Goal: Information Seeking & Learning: Check status

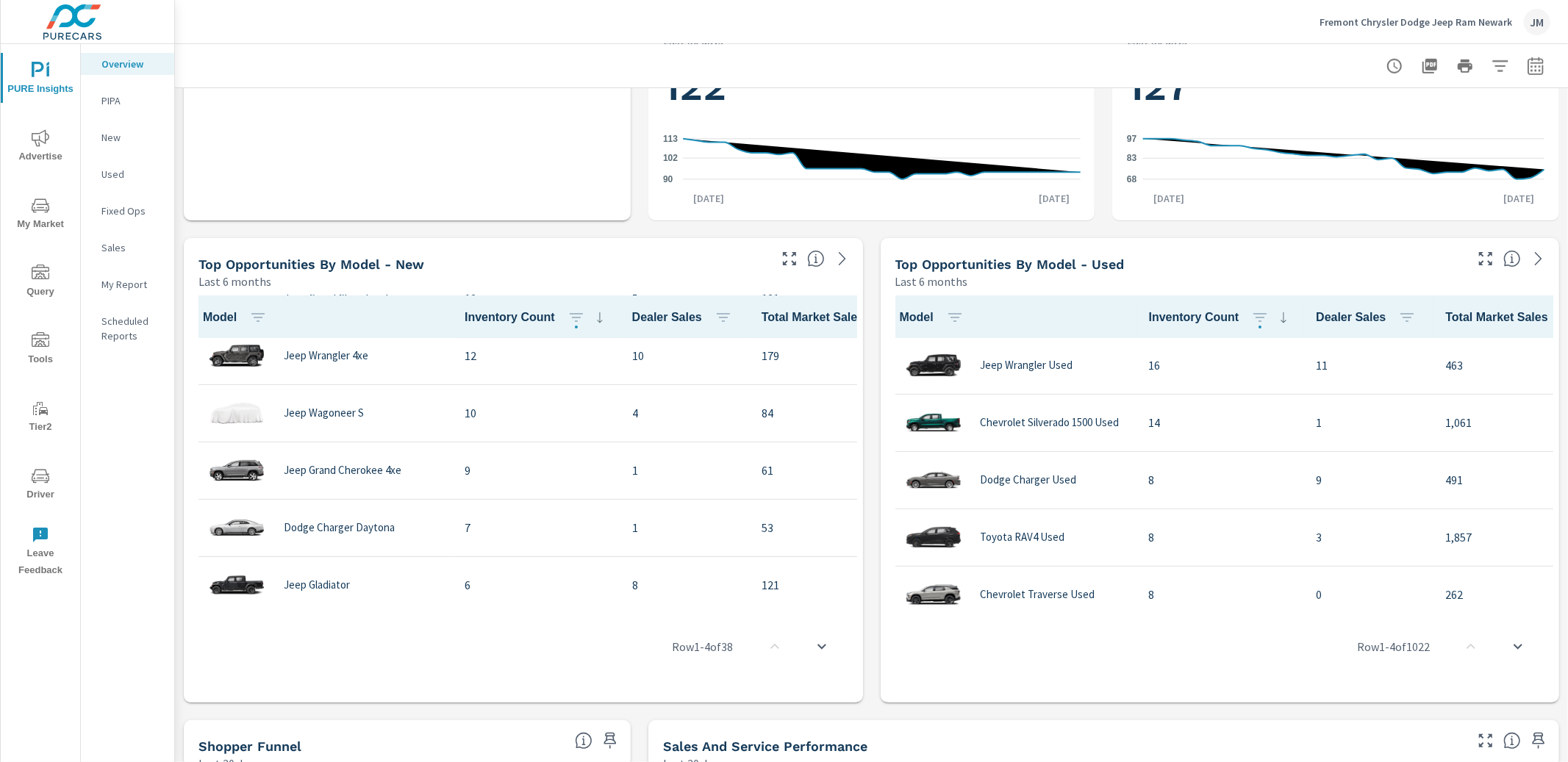
scroll to position [245, 0]
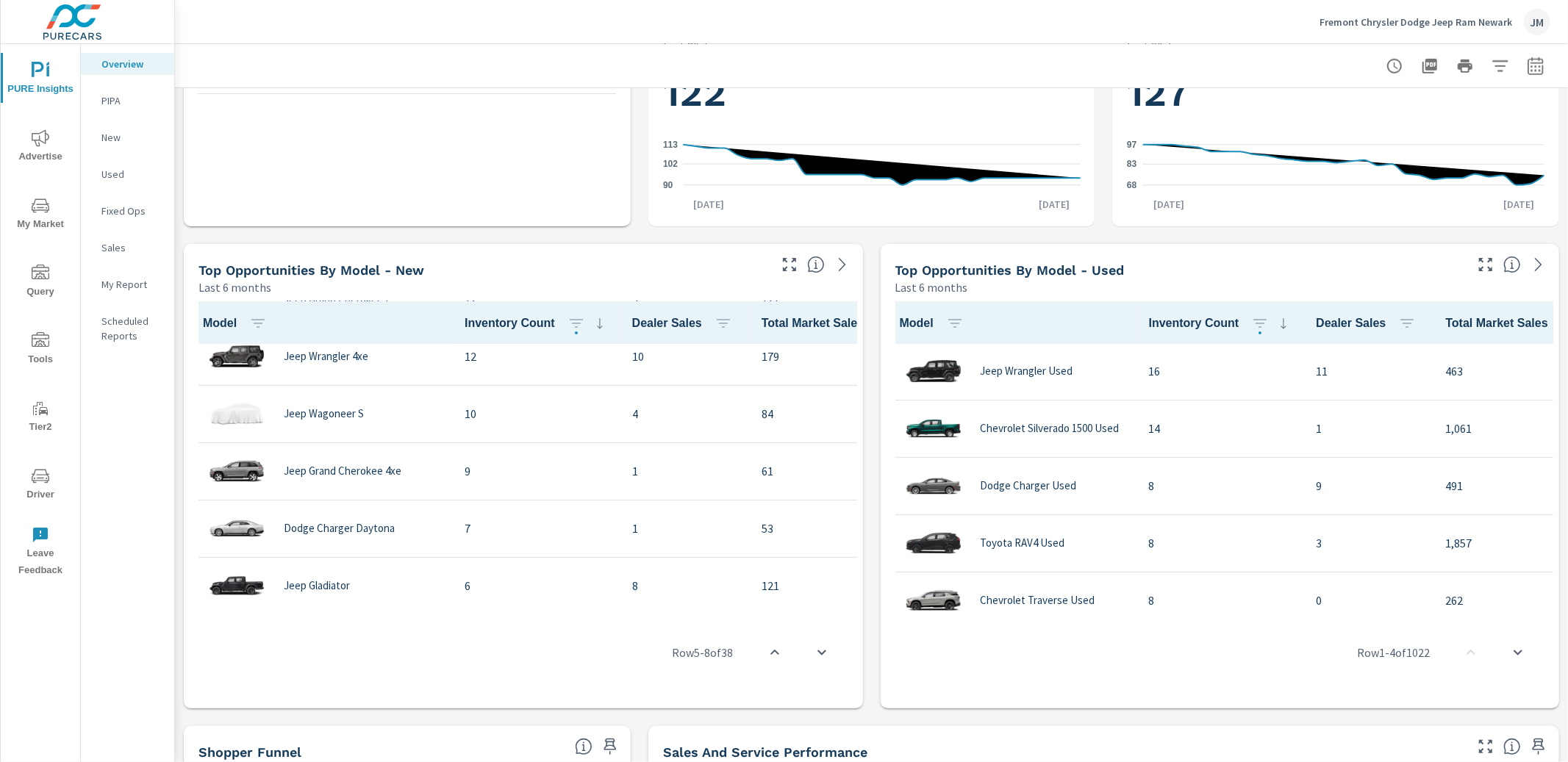
scroll to position [794, 0]
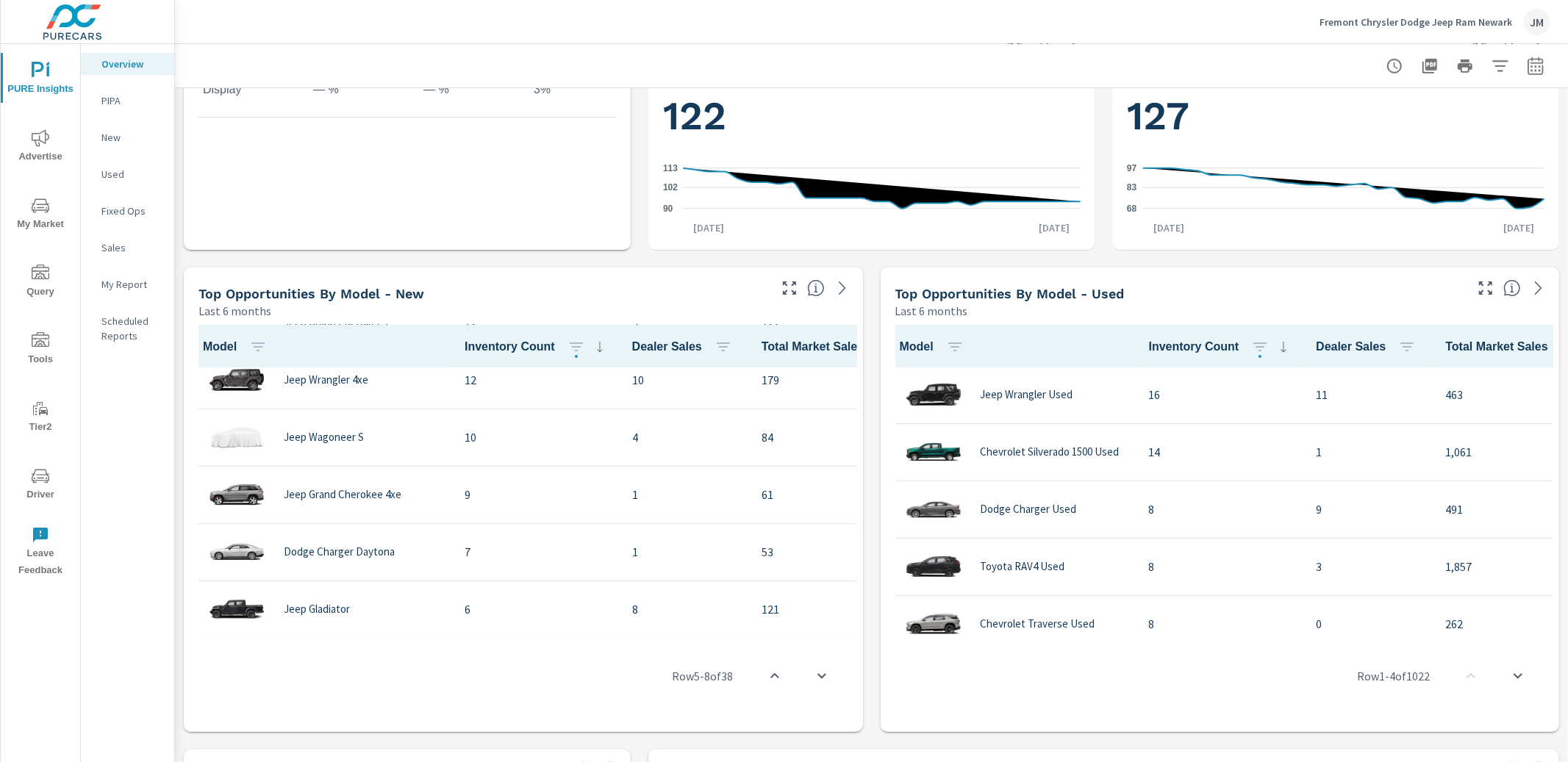
click at [126, 280] on p "My Report" at bounding box center [132, 284] width 61 height 15
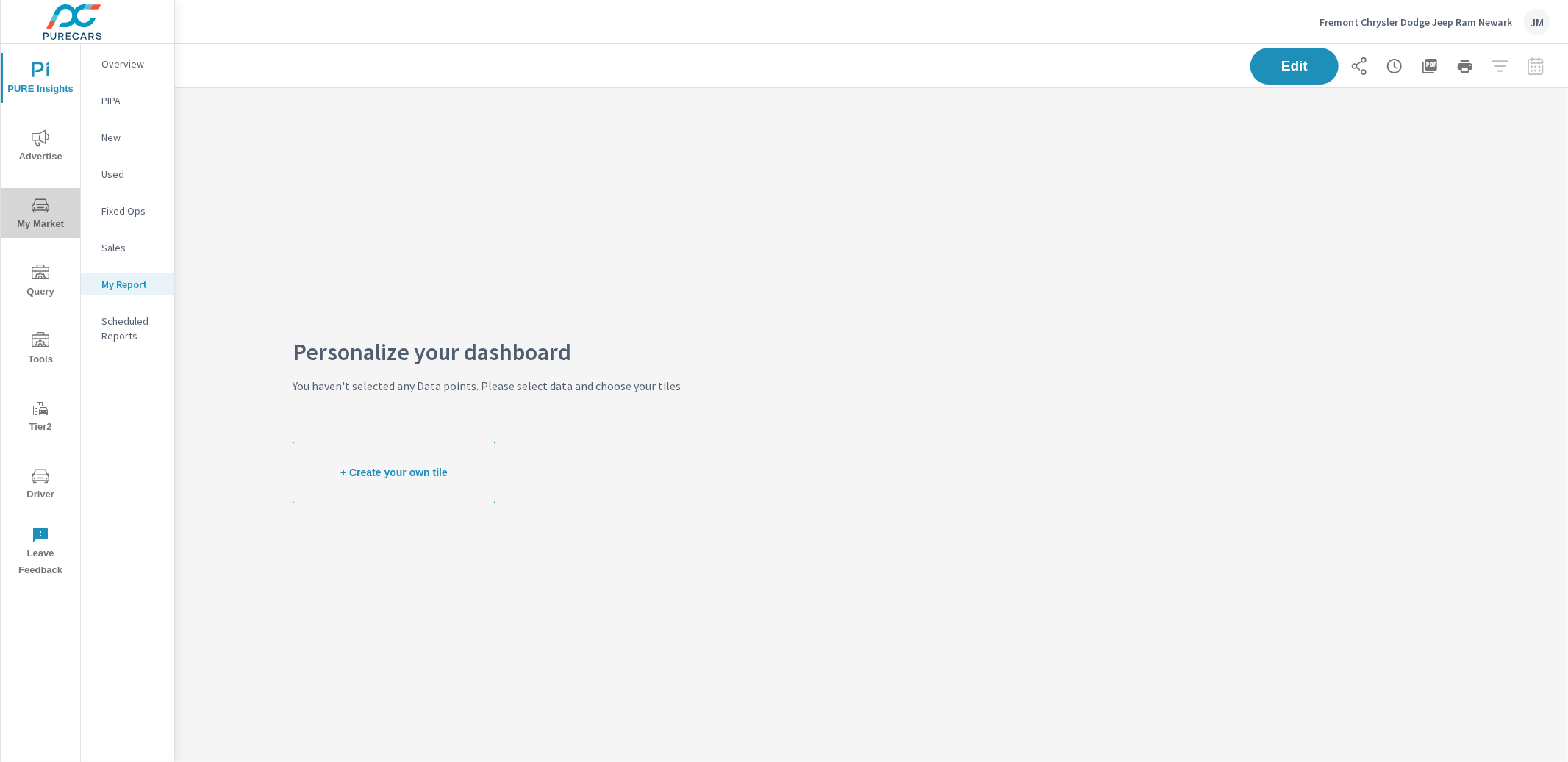
click at [51, 222] on span "My Market" at bounding box center [40, 214] width 71 height 36
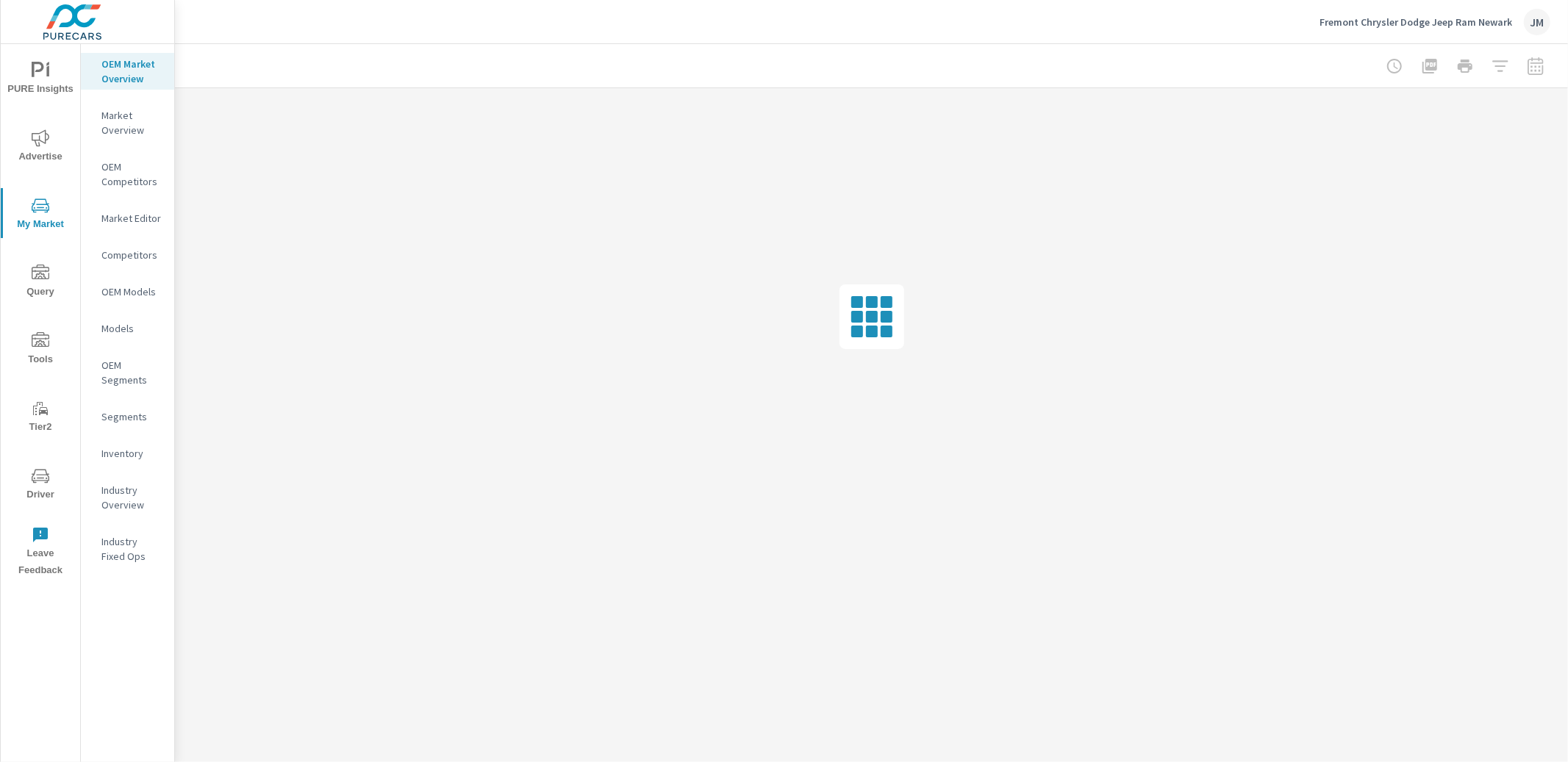
click at [43, 359] on span "Tools" at bounding box center [40, 350] width 71 height 36
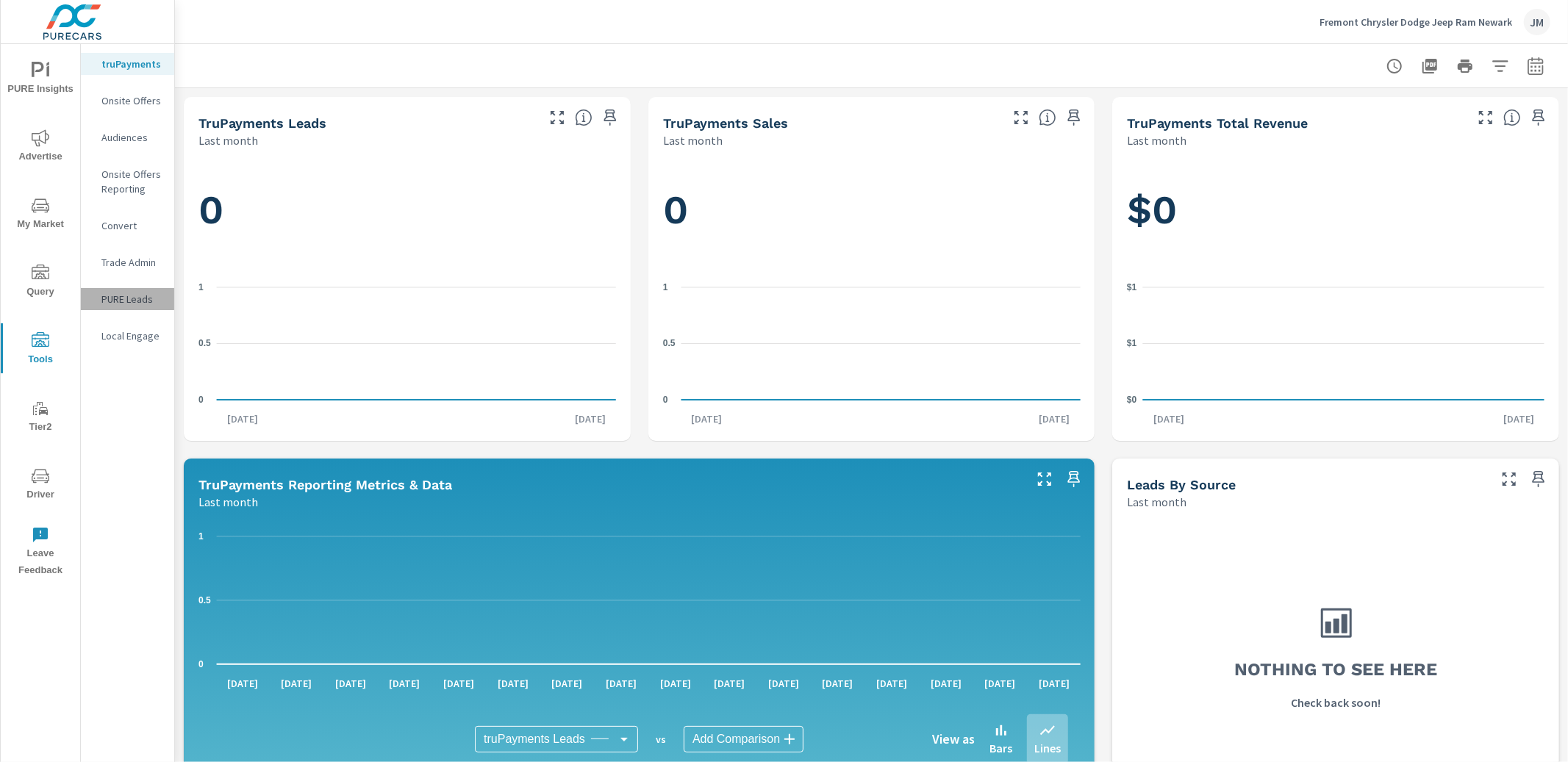
click at [113, 298] on p "PURE Leads" at bounding box center [132, 298] width 61 height 15
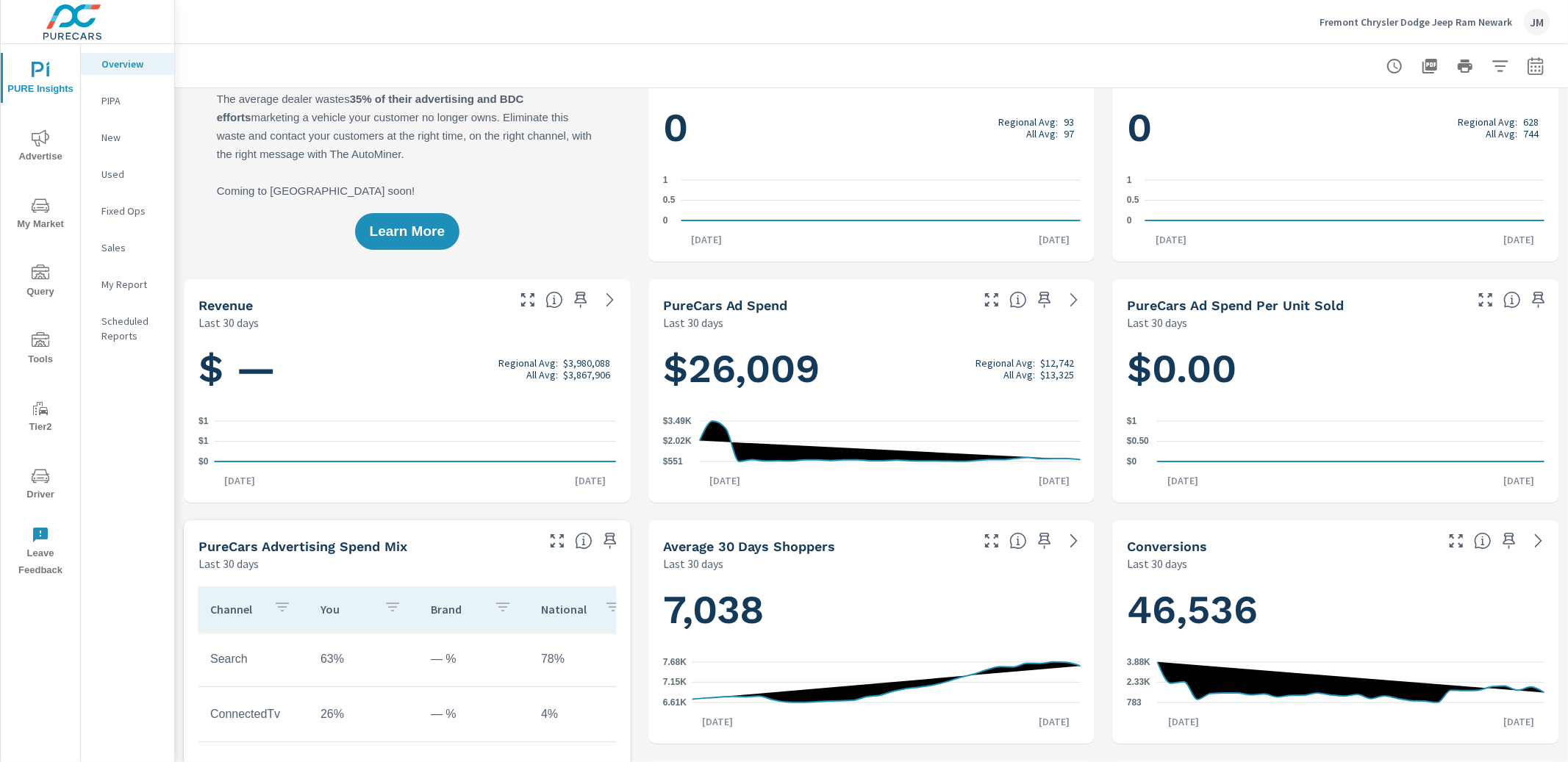
scroll to position [63, 0]
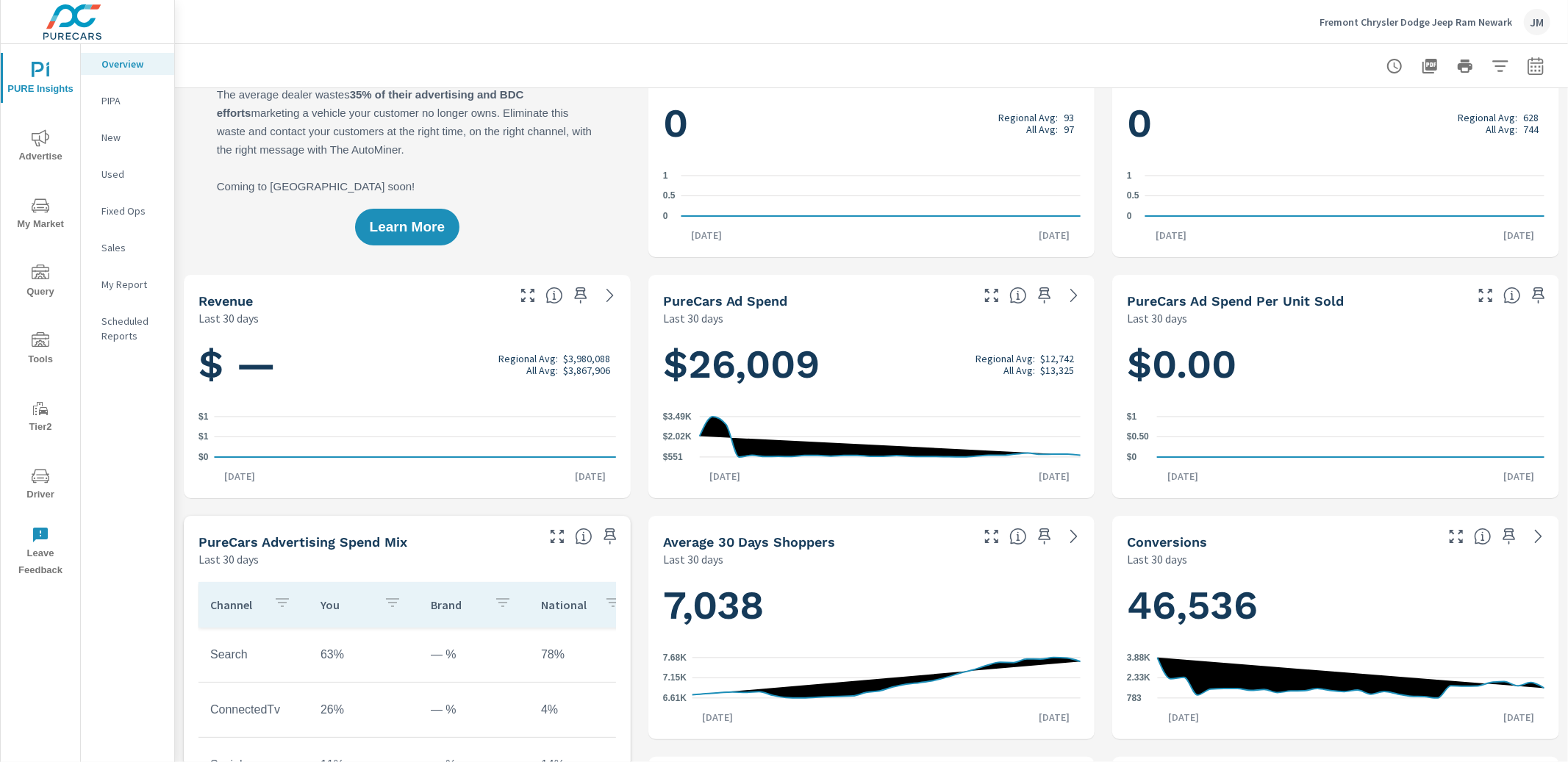
click at [41, 148] on span "Advertise" at bounding box center [40, 147] width 71 height 36
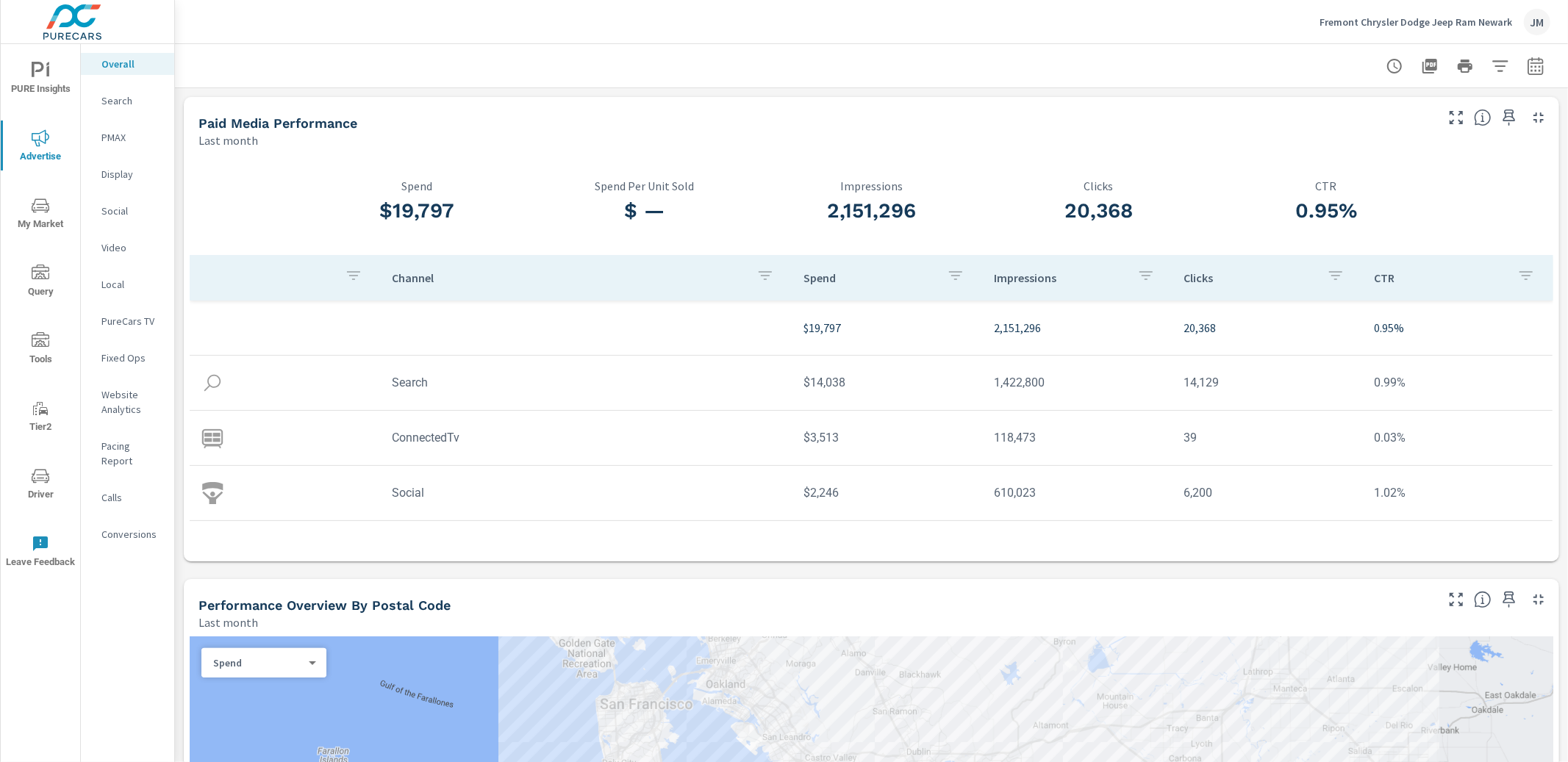
click at [108, 404] on p "Website Analytics" at bounding box center [132, 402] width 61 height 29
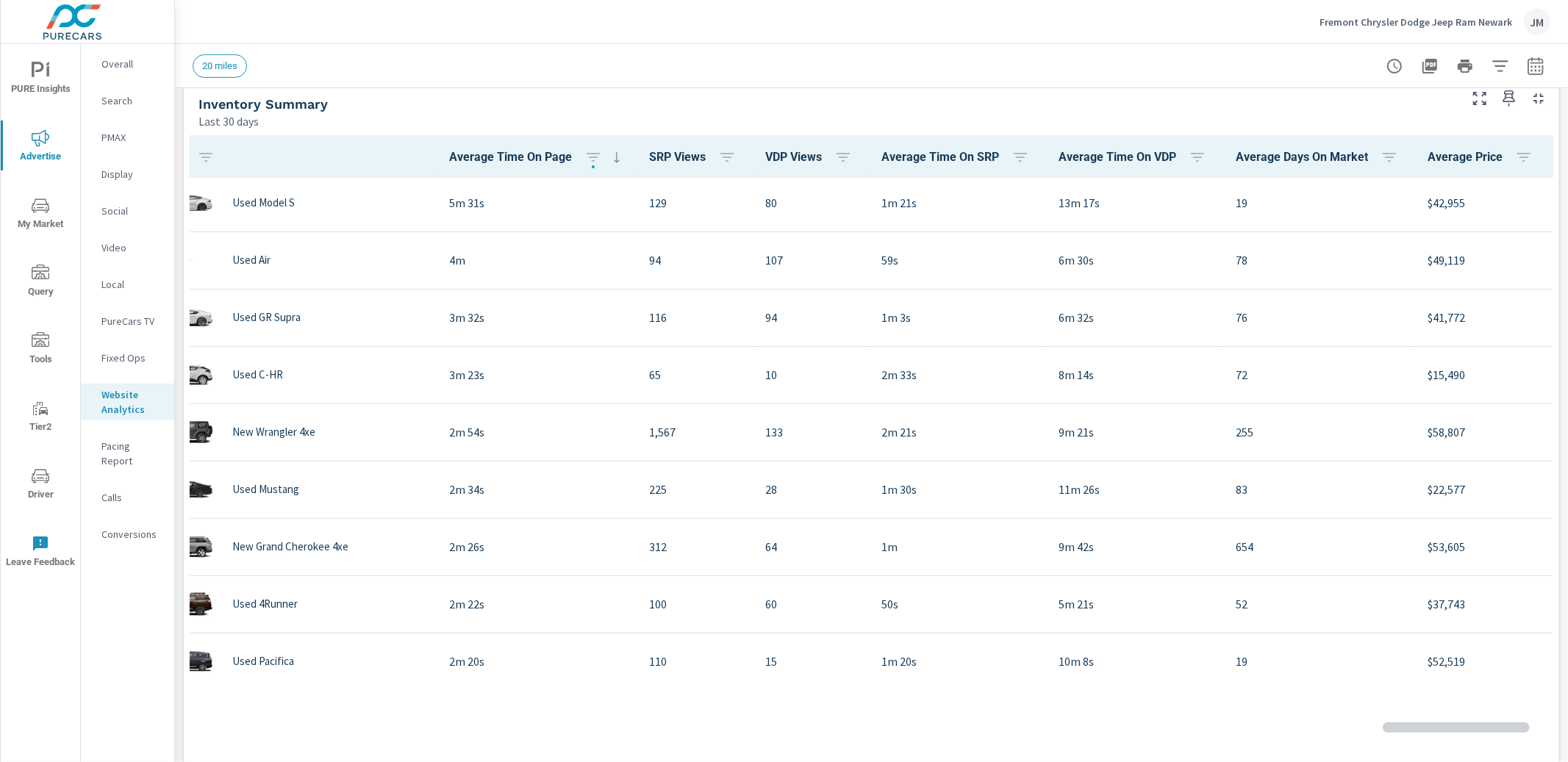
scroll to position [62, 51]
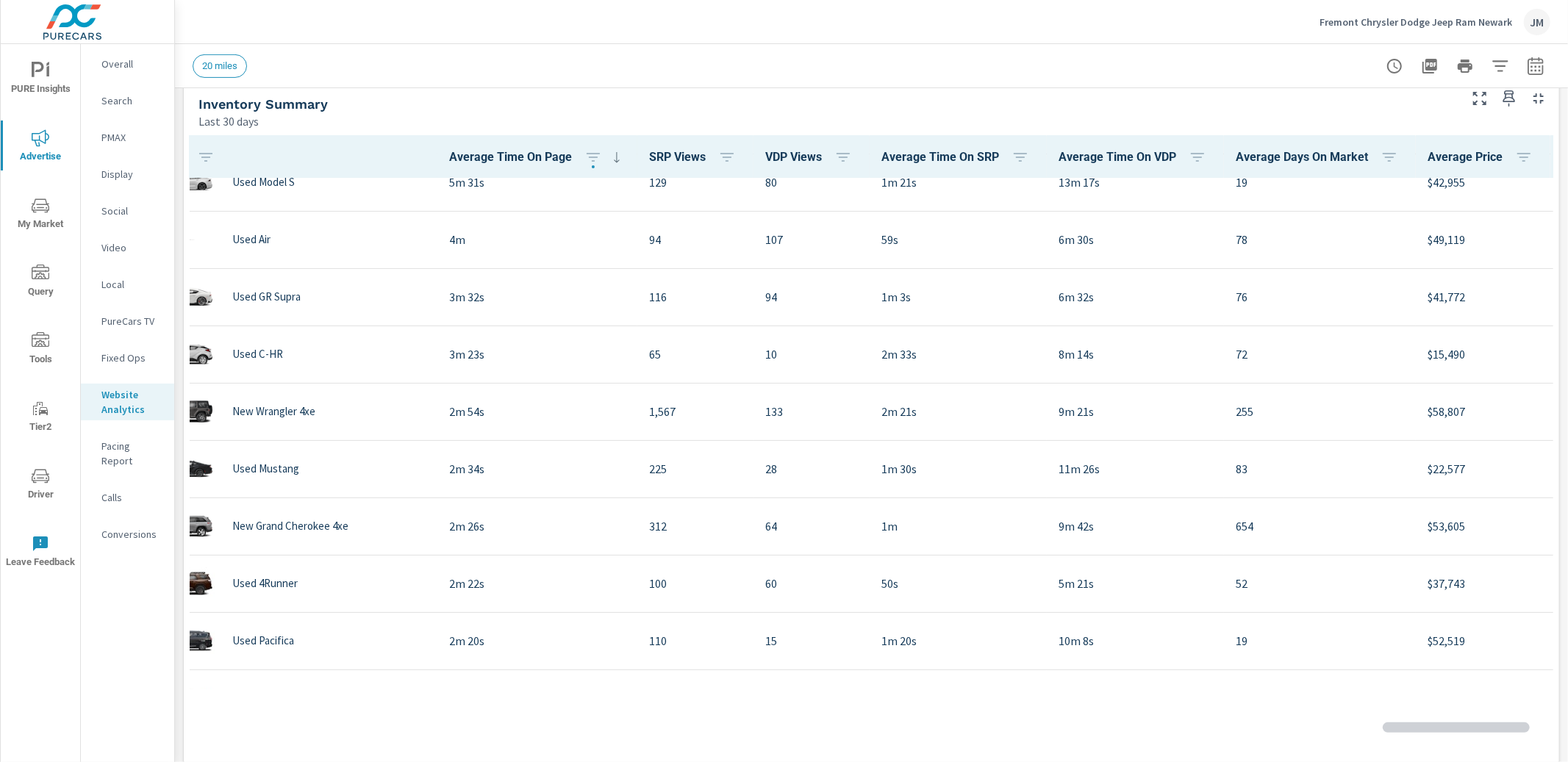
scroll to position [0, 51]
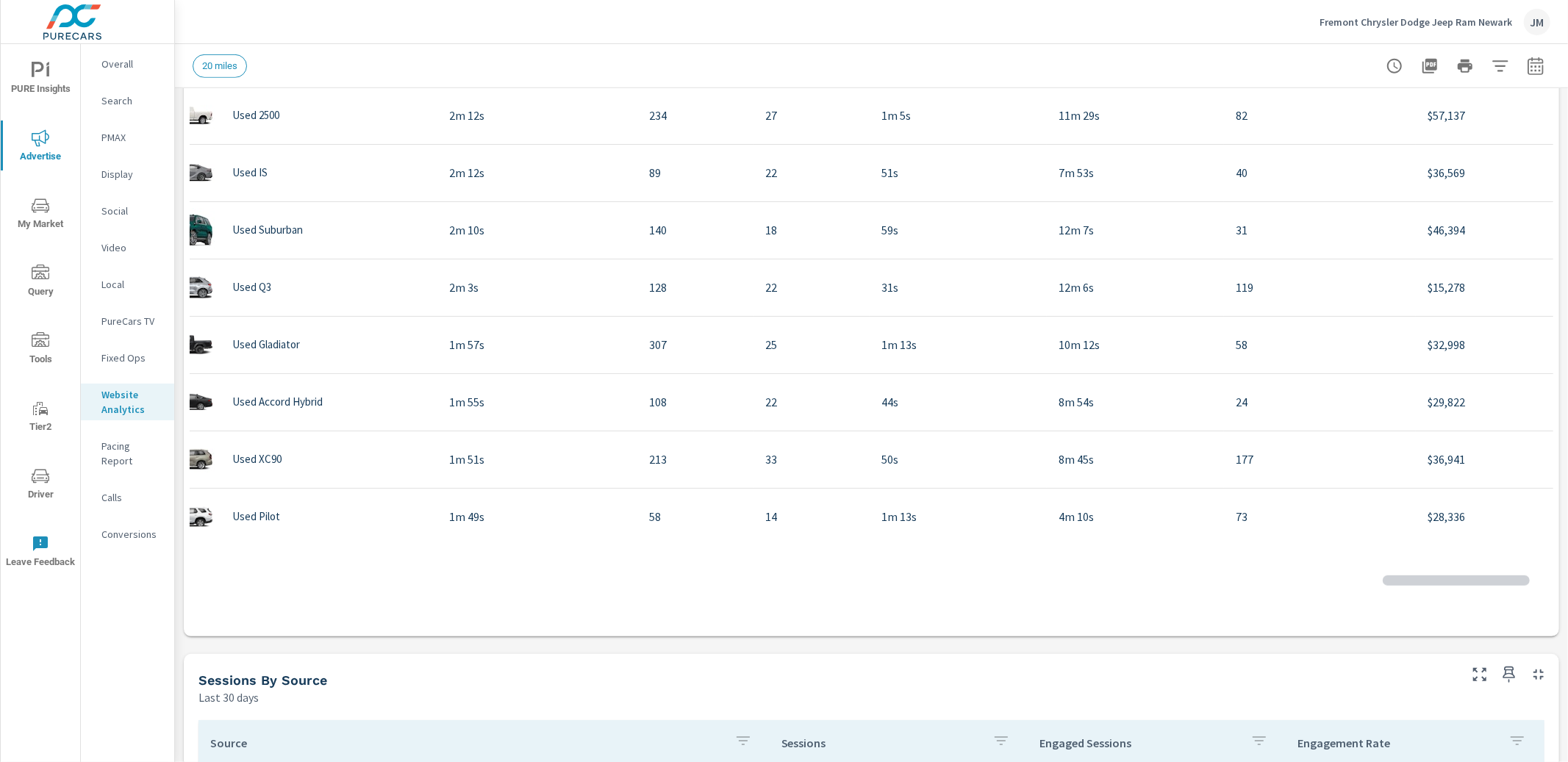
scroll to position [520, 51]
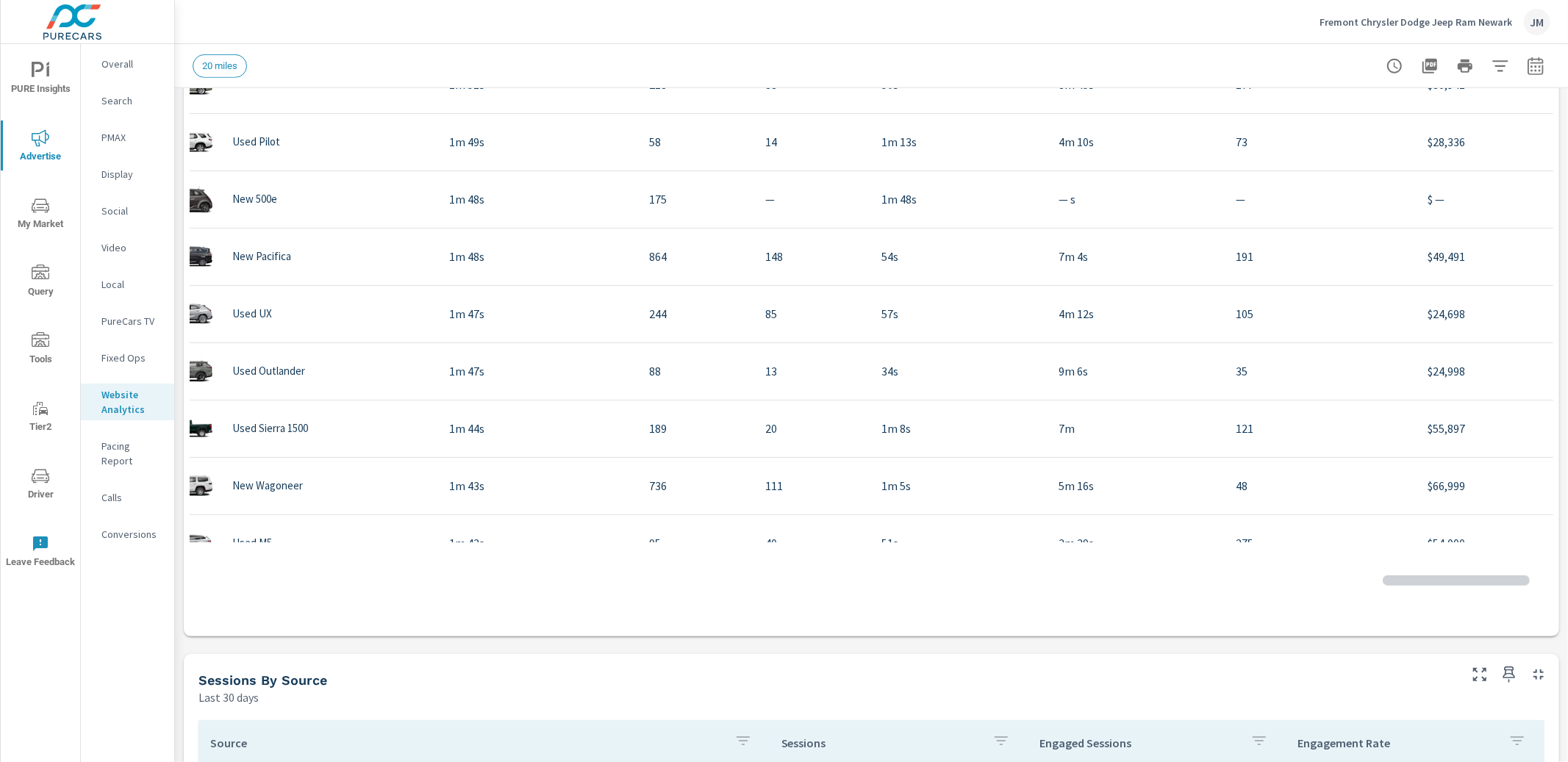
scroll to position [898, 51]
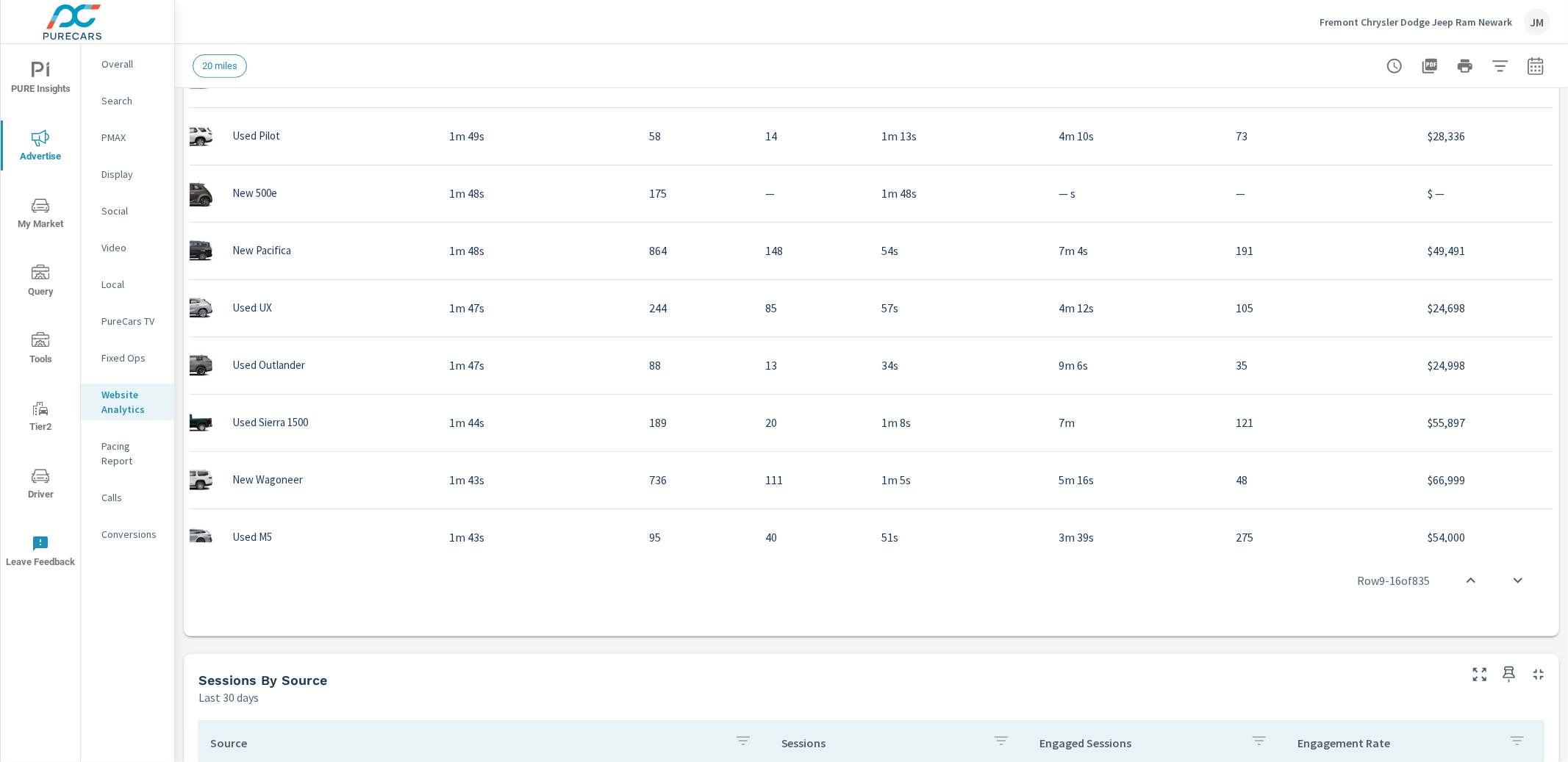
scroll to position [114, 0]
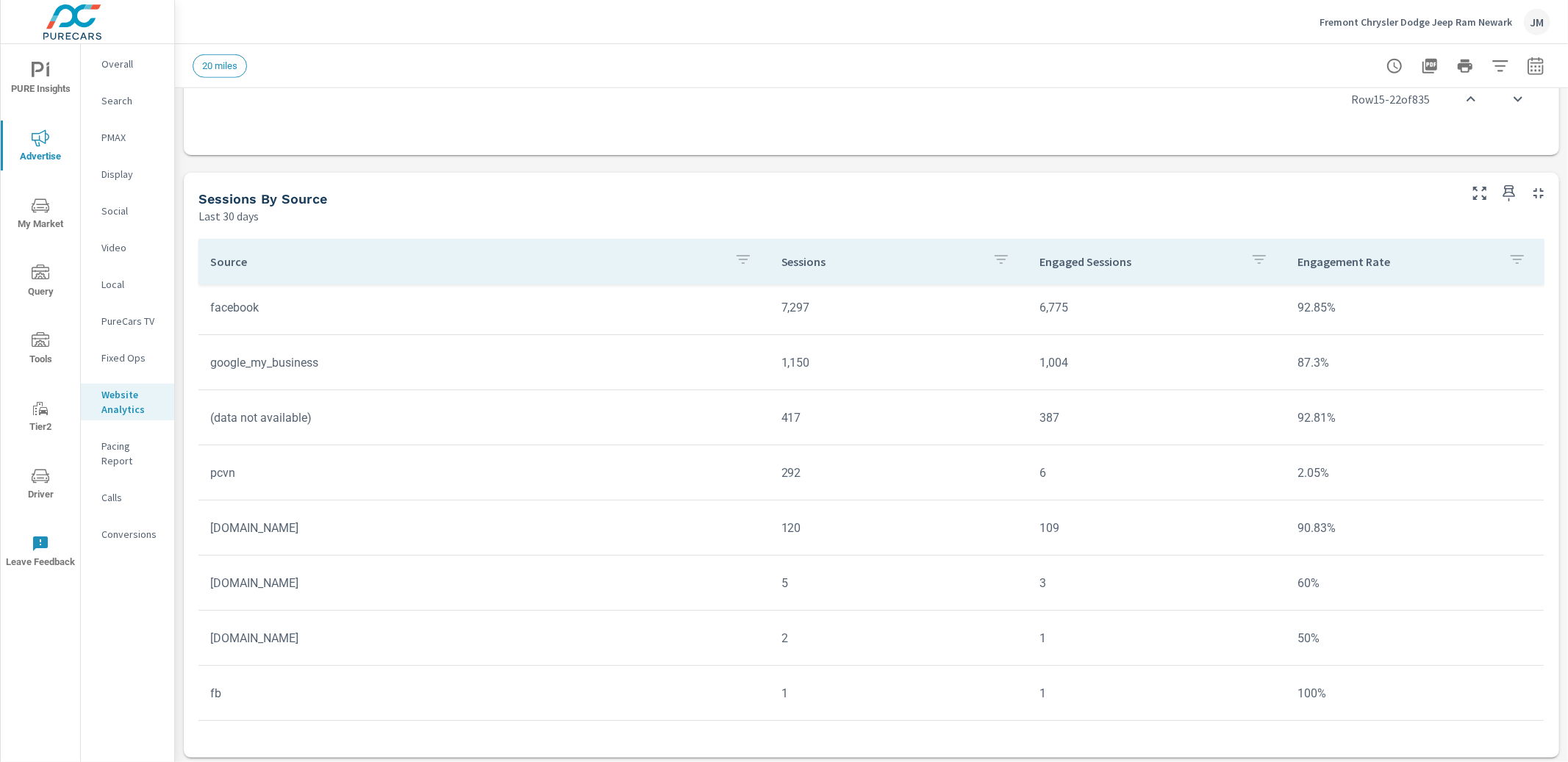
scroll to position [1133, 0]
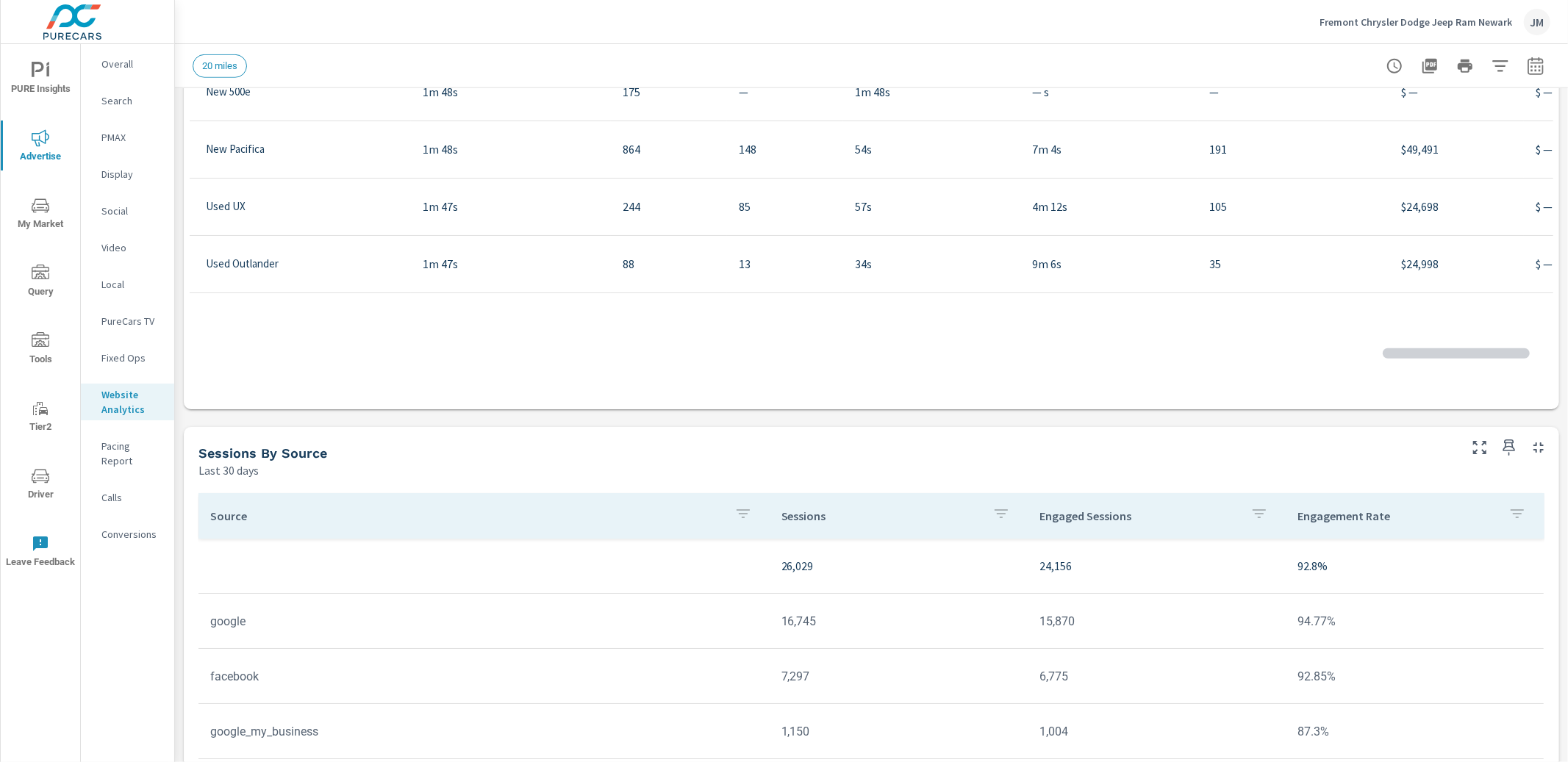
scroll to position [772, 114]
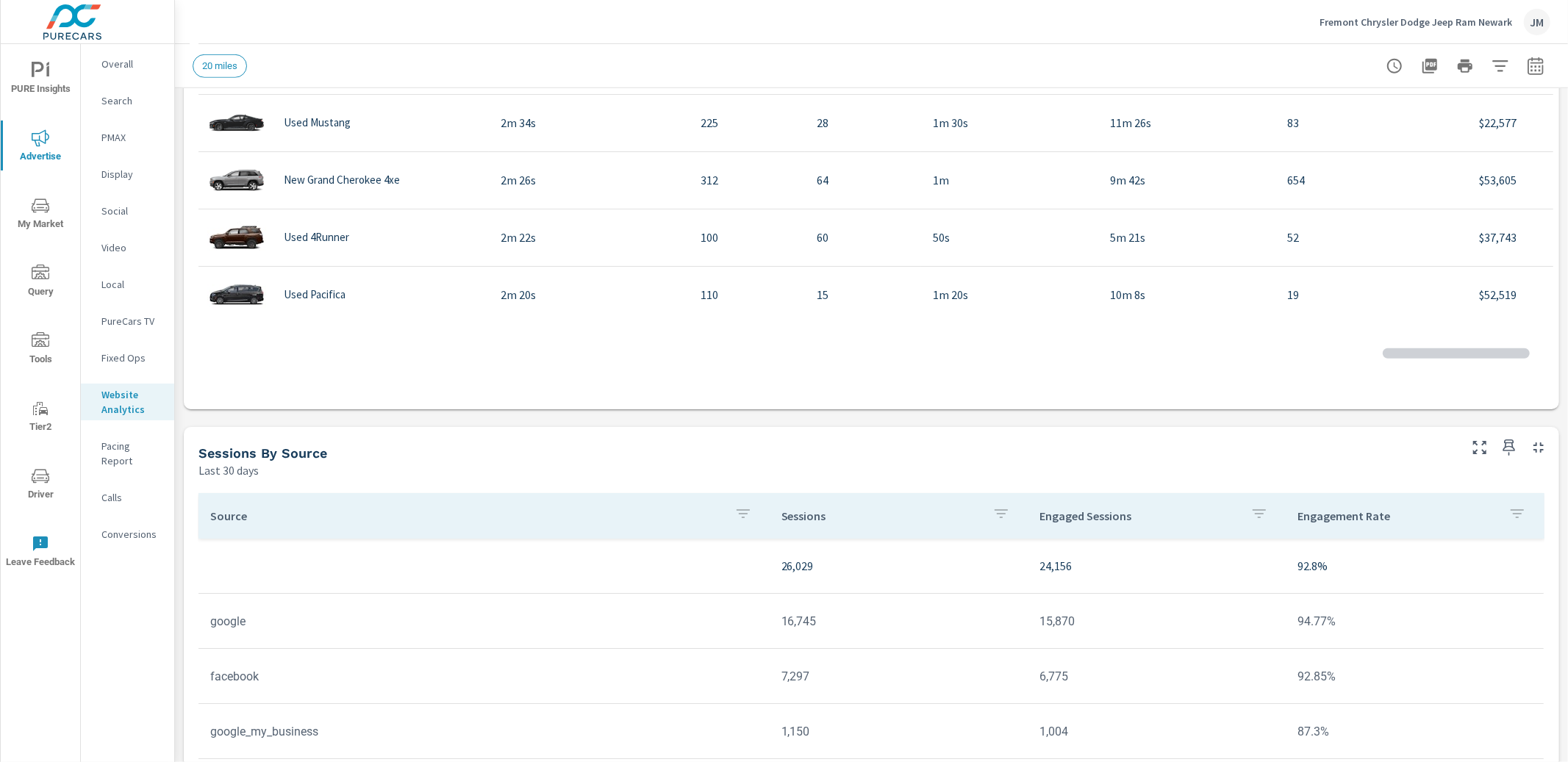
scroll to position [48, 0]
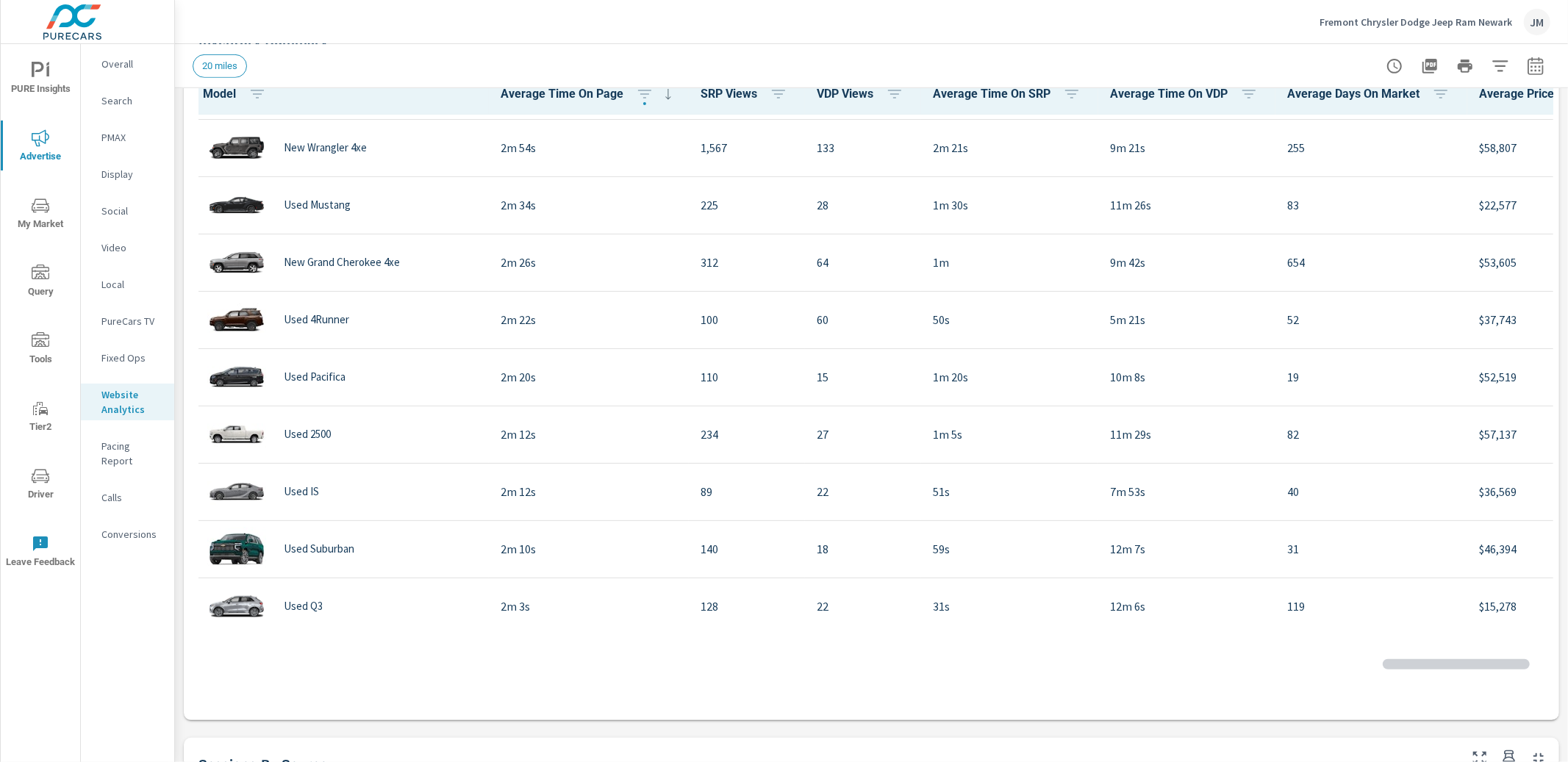
scroll to position [283, 0]
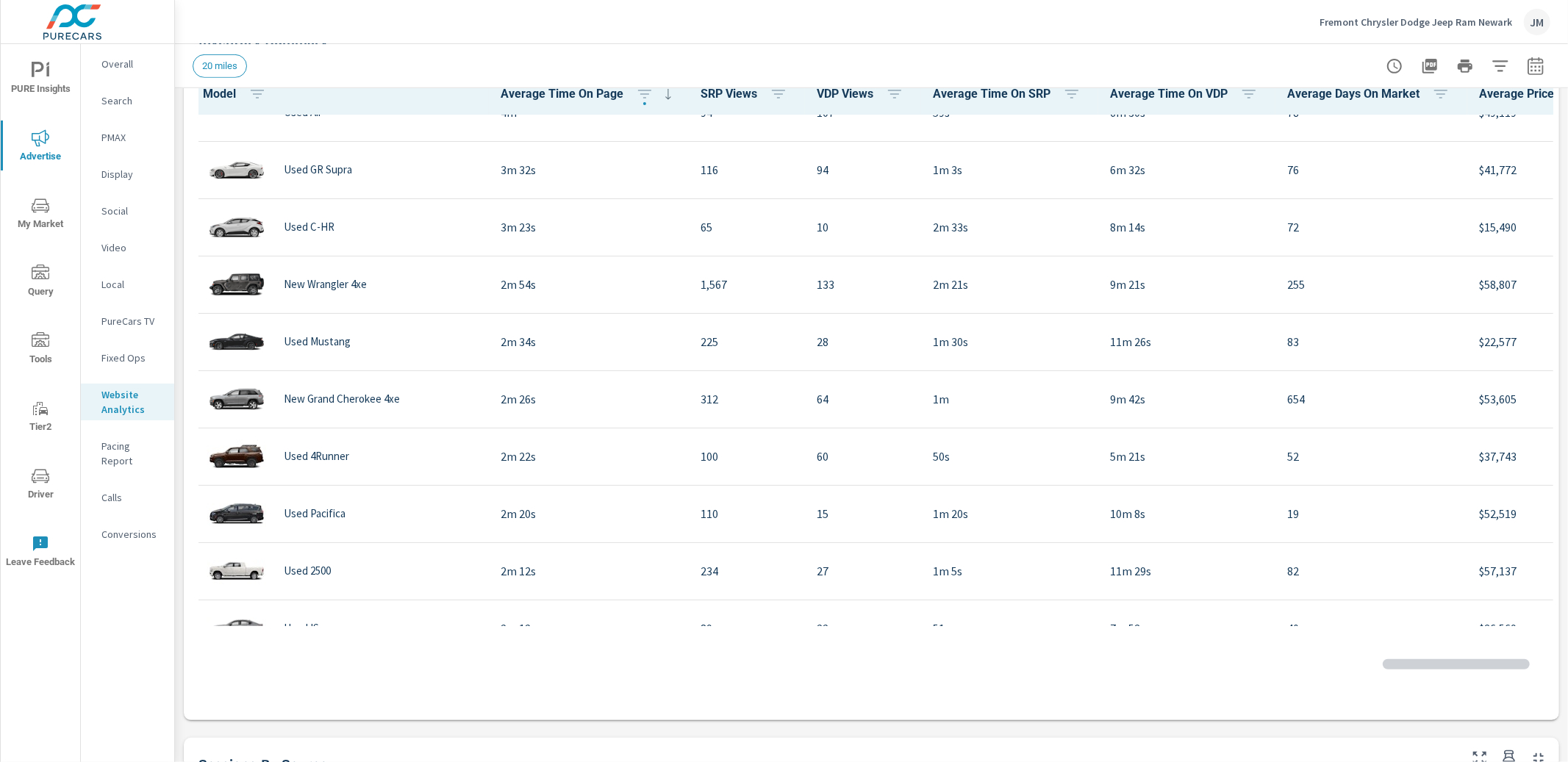
scroll to position [82, 0]
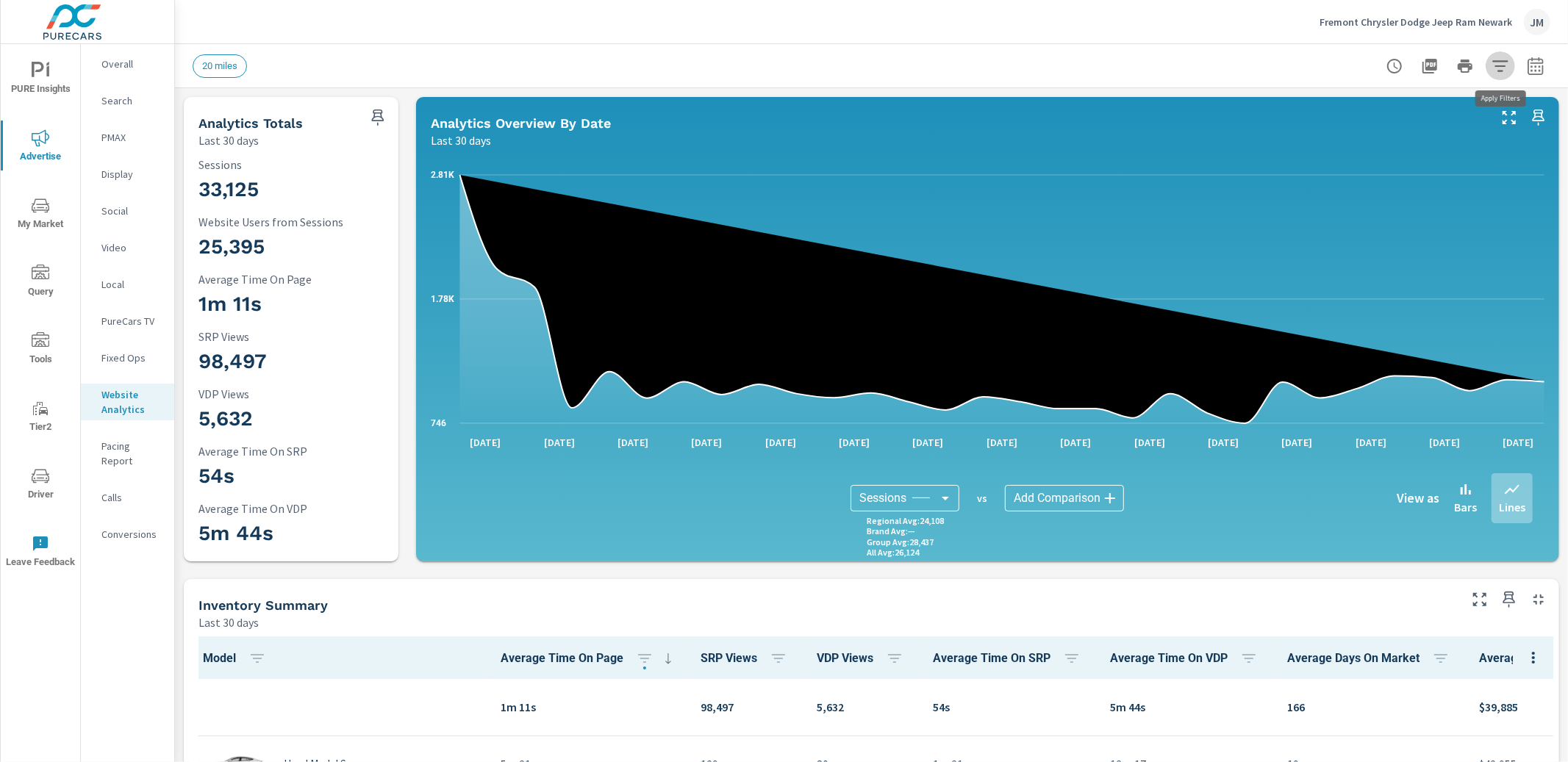
click at [1499, 65] on icon "button" at bounding box center [1500, 65] width 15 height 11
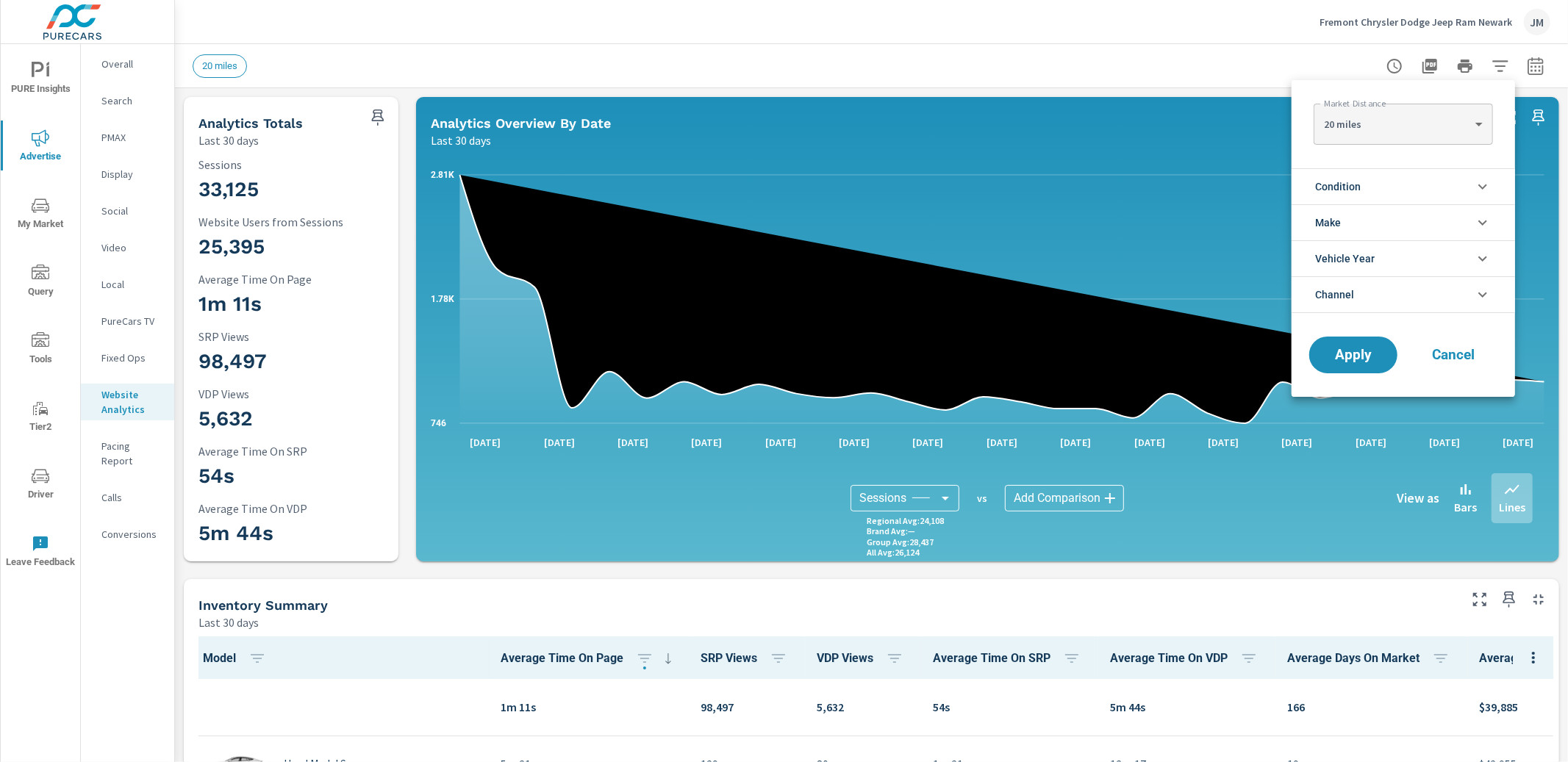
click at [1393, 190] on li "Condition" at bounding box center [1403, 186] width 224 height 36
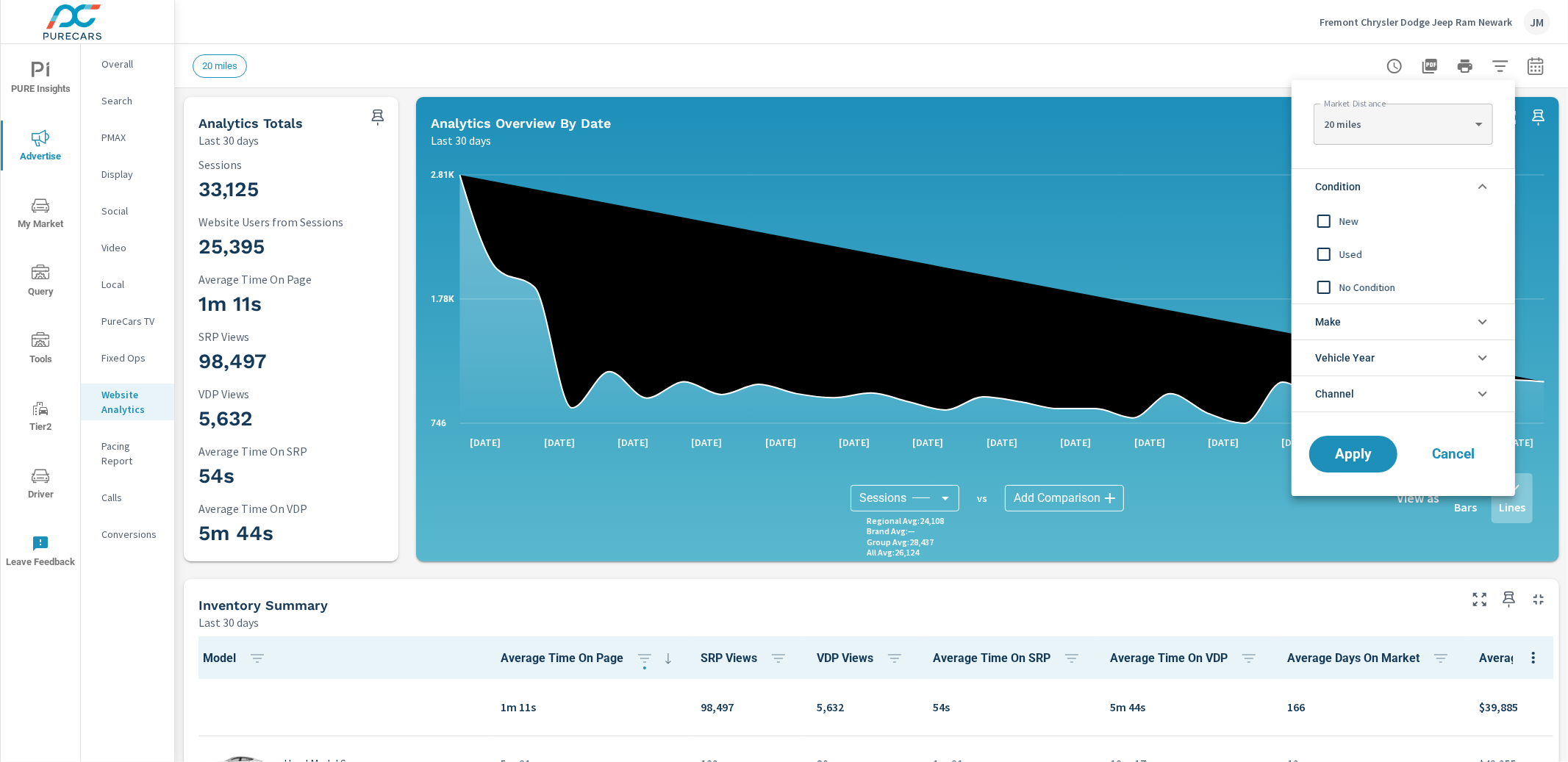
click at [1335, 218] on input "filter options" at bounding box center [1324, 222] width 31 height 31
click at [1351, 459] on span "Apply" at bounding box center [1353, 454] width 60 height 14
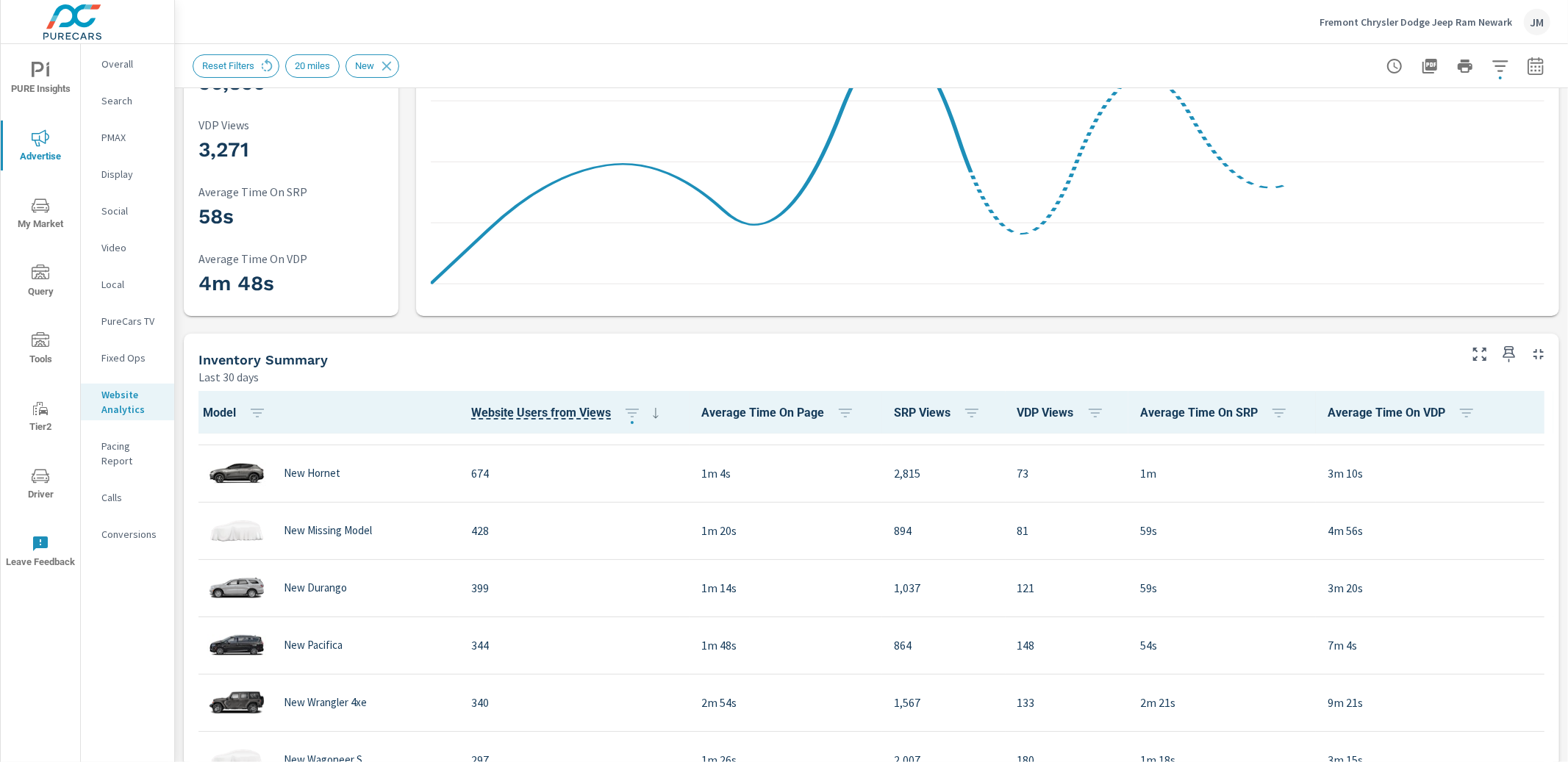
scroll to position [635, 0]
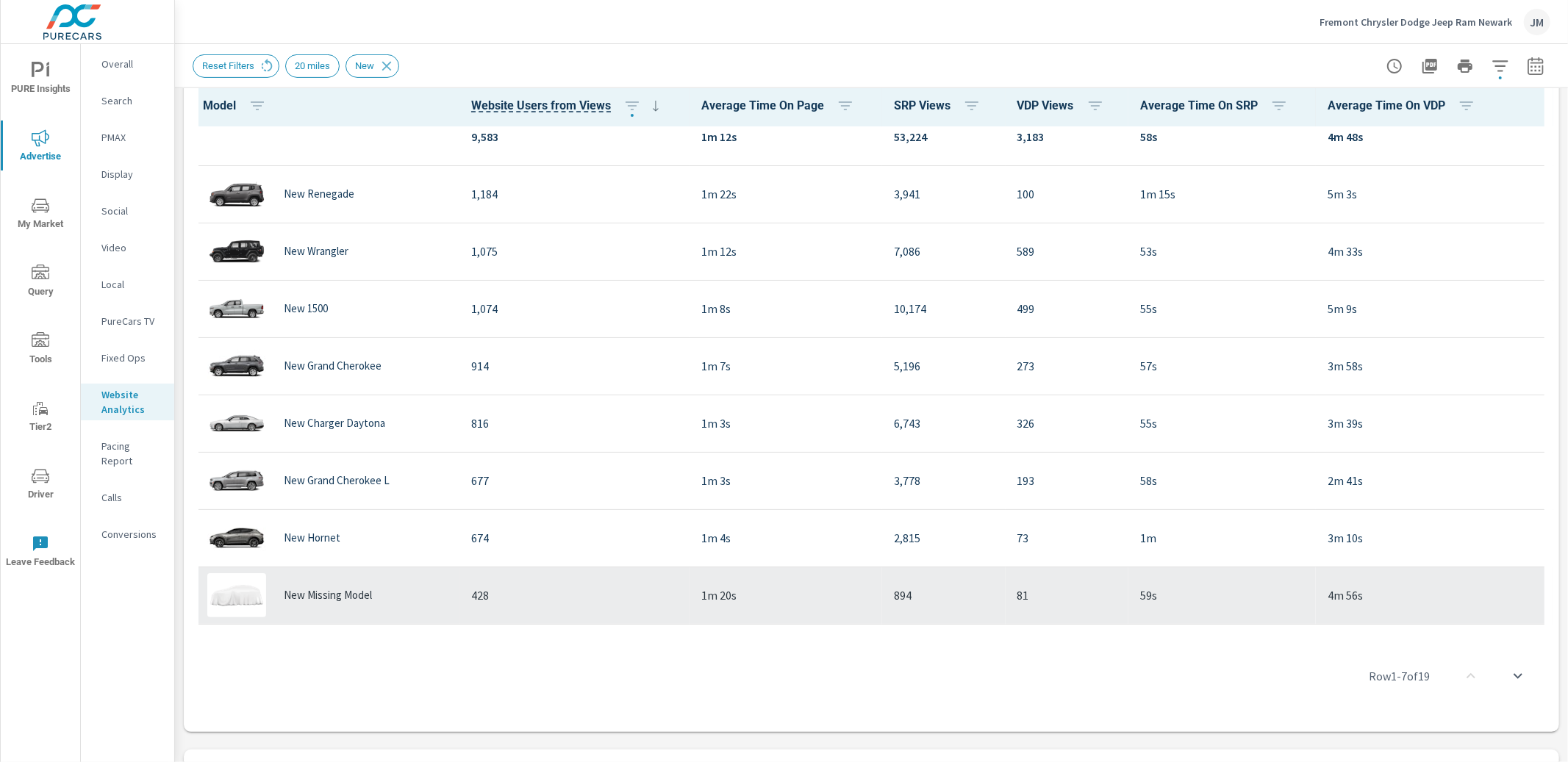
scroll to position [18, 0]
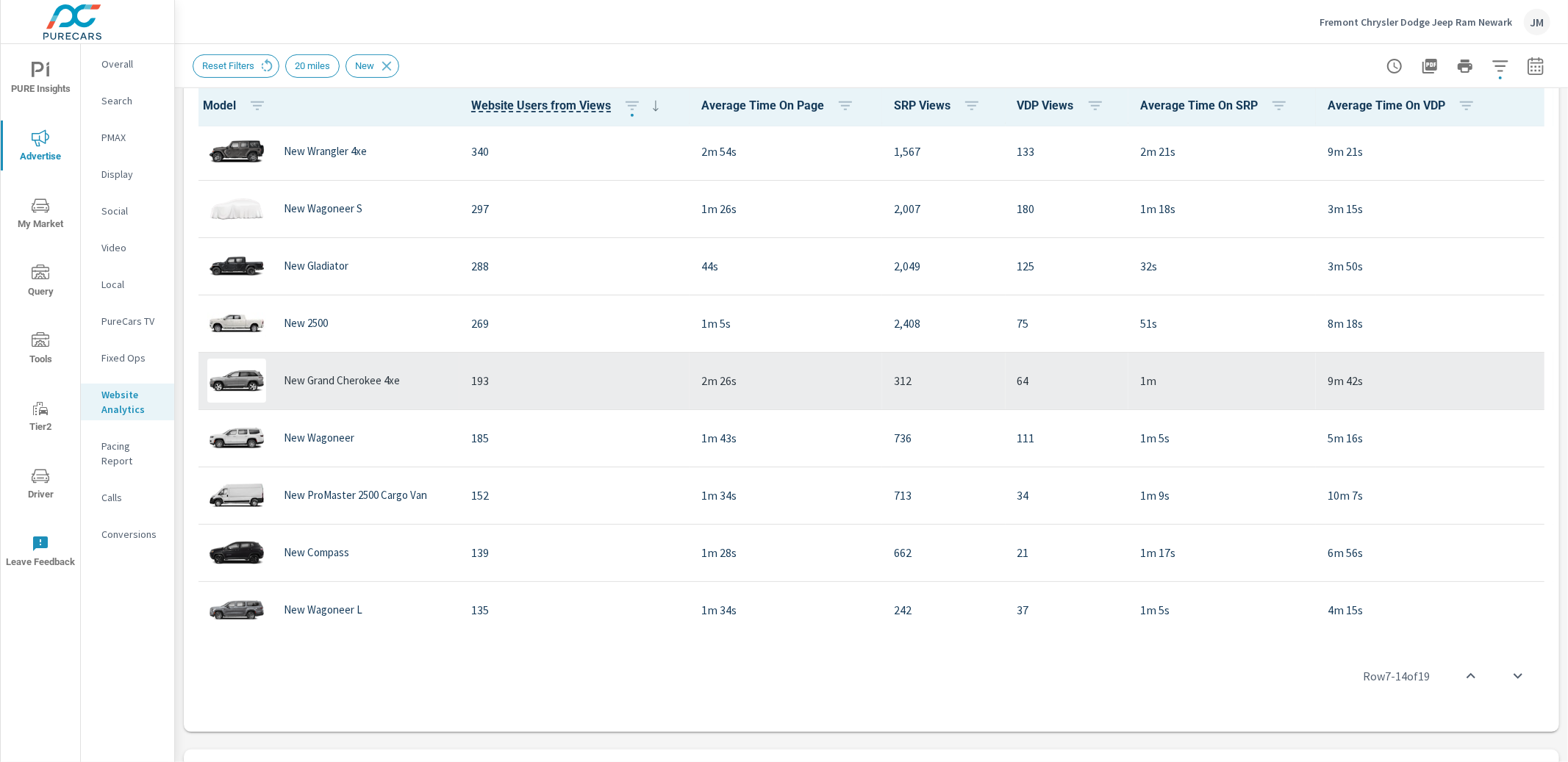
scroll to position [635, 0]
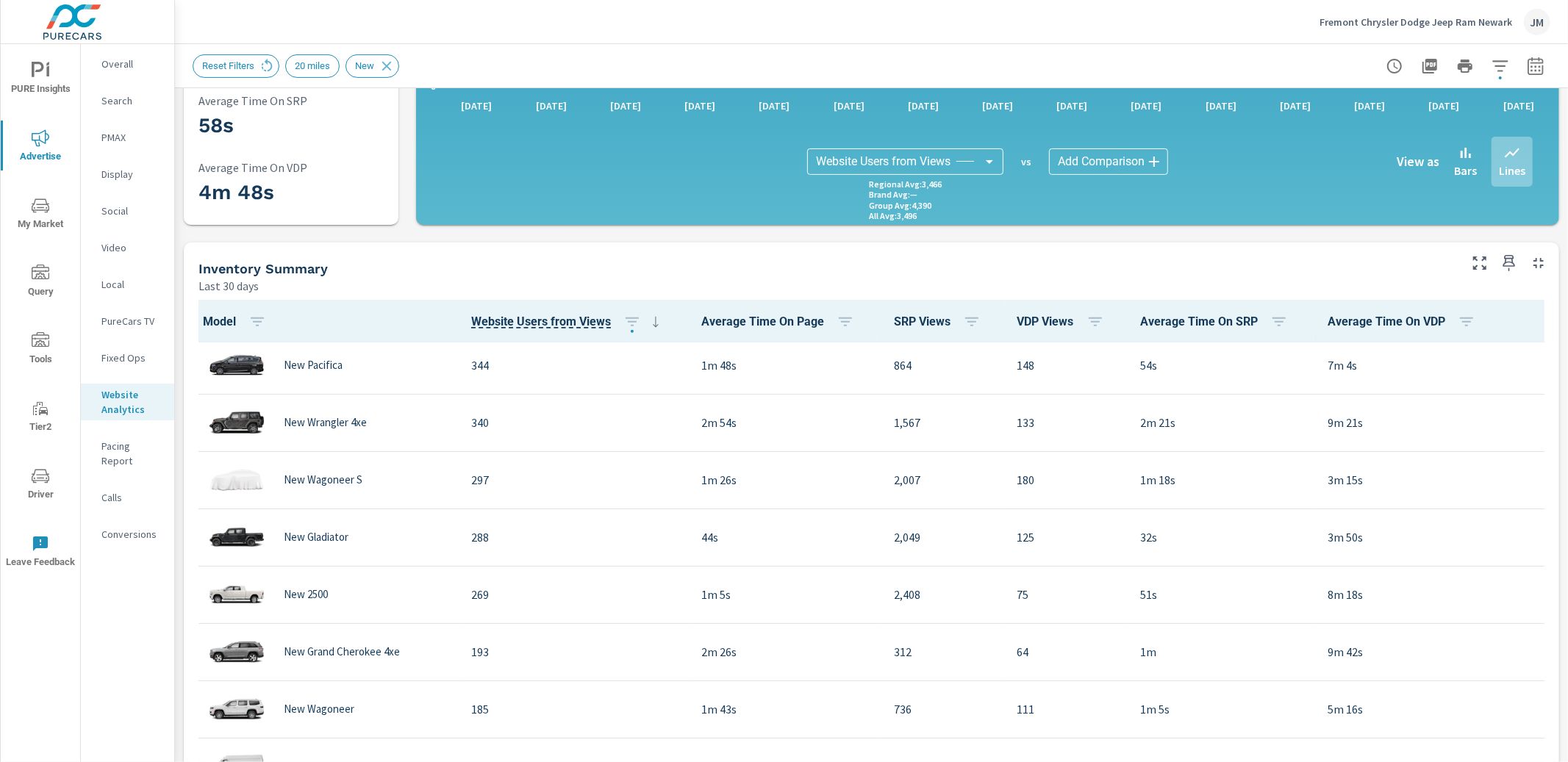
scroll to position [635, 0]
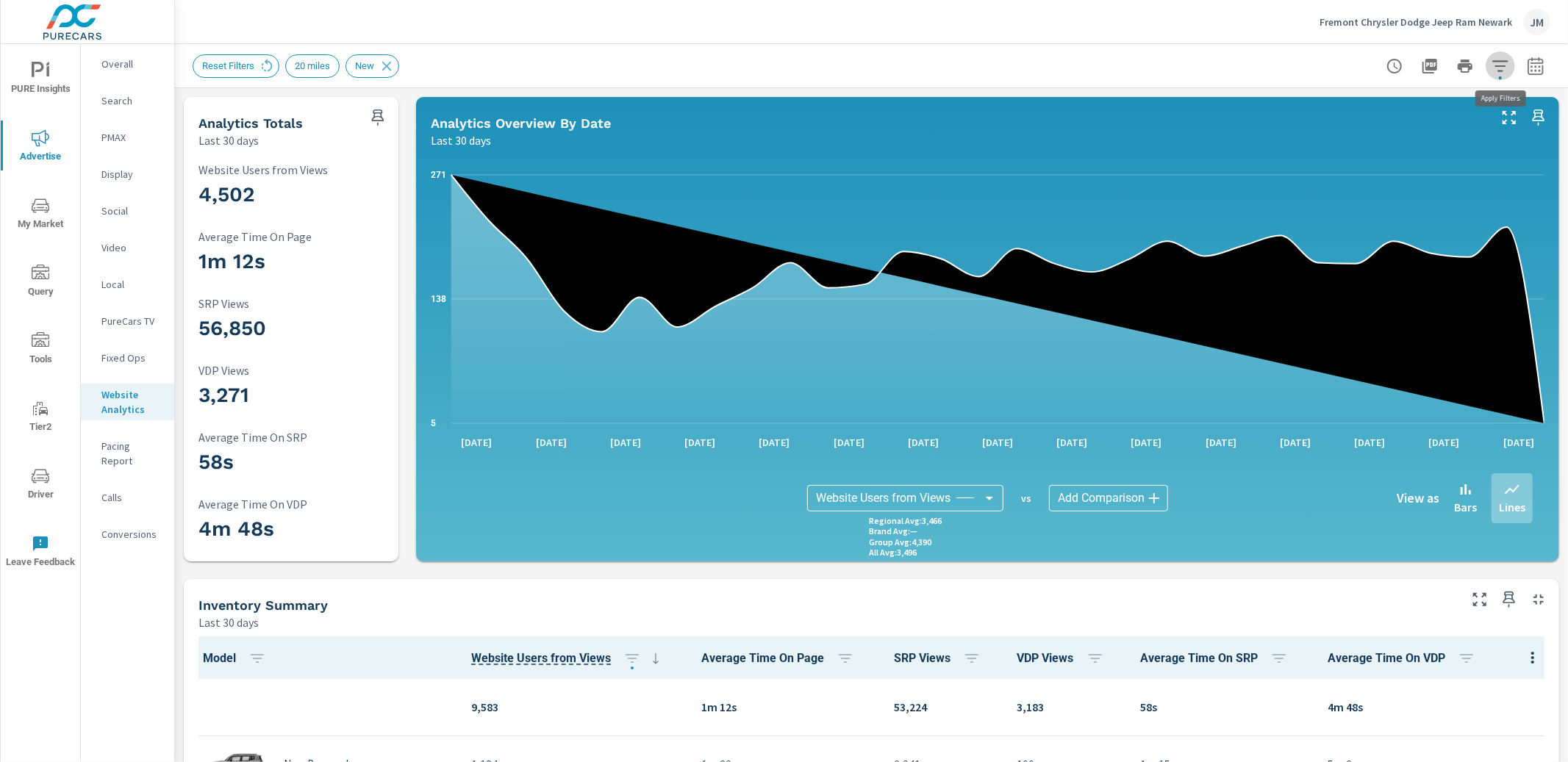
click at [1501, 72] on icon "button" at bounding box center [1500, 66] width 17 height 17
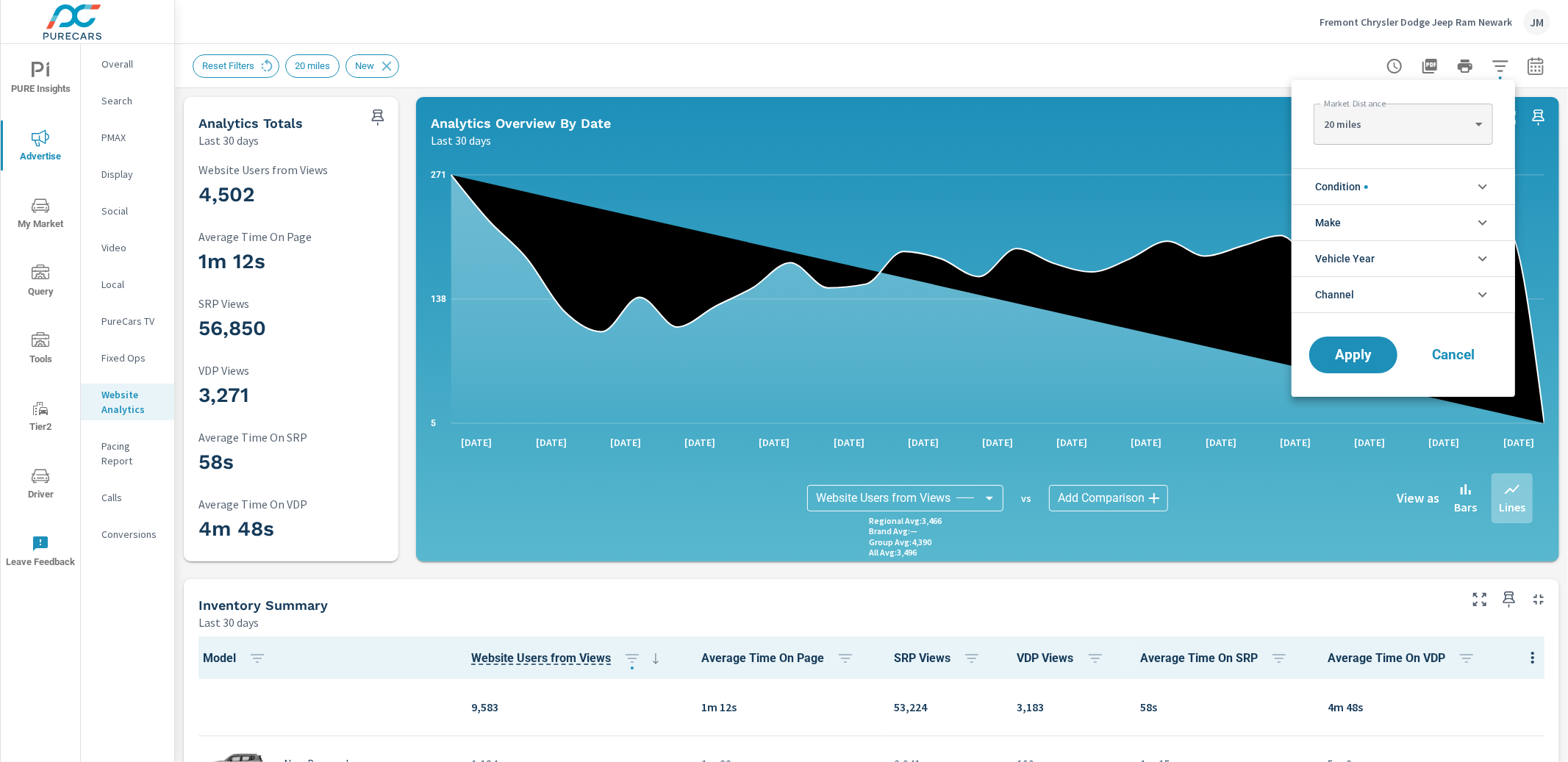
click at [537, 59] on div at bounding box center [784, 381] width 1568 height 762
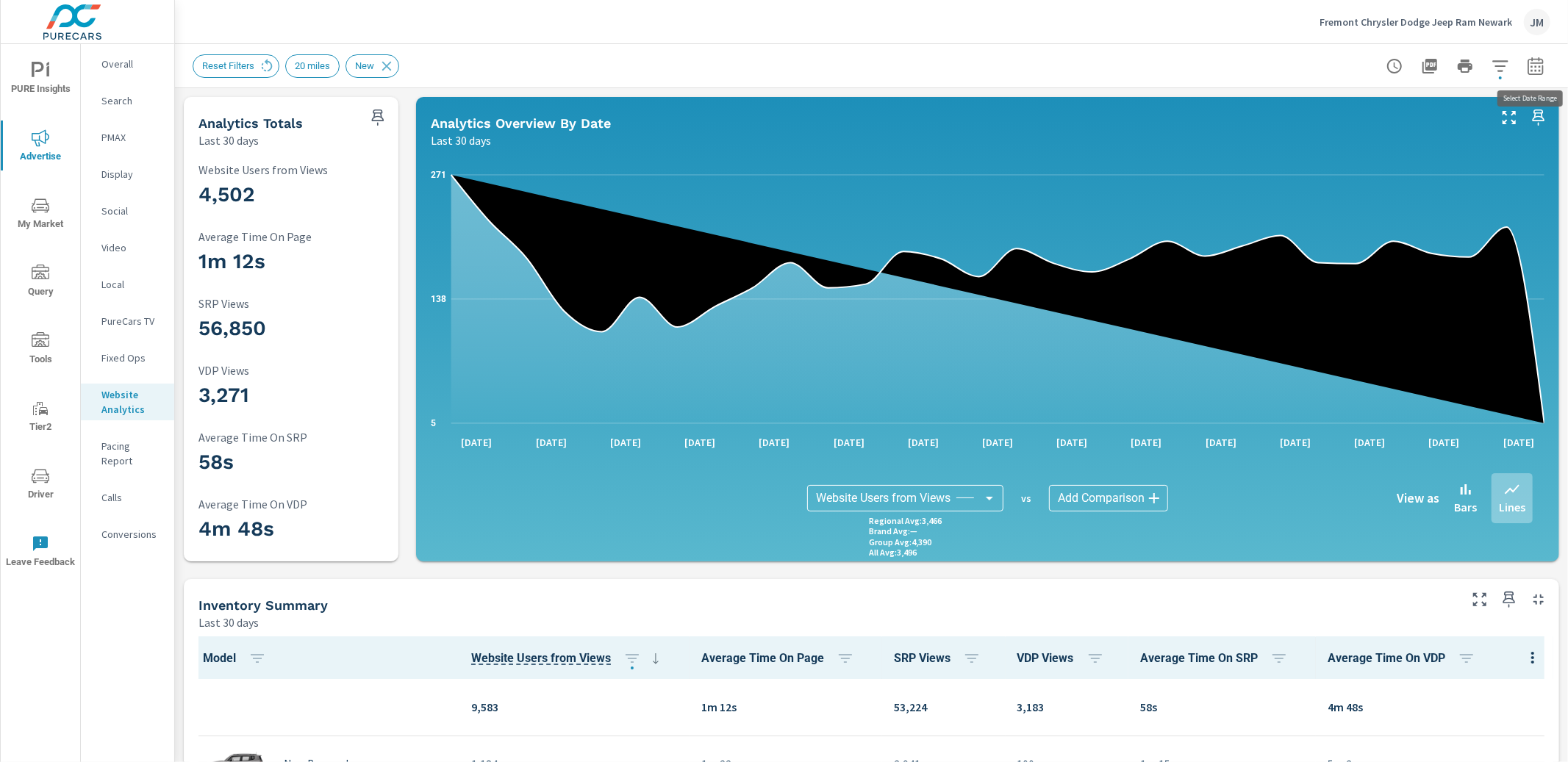
click at [1536, 75] on button "button" at bounding box center [1535, 66] width 29 height 29
select select "Last 30 days"
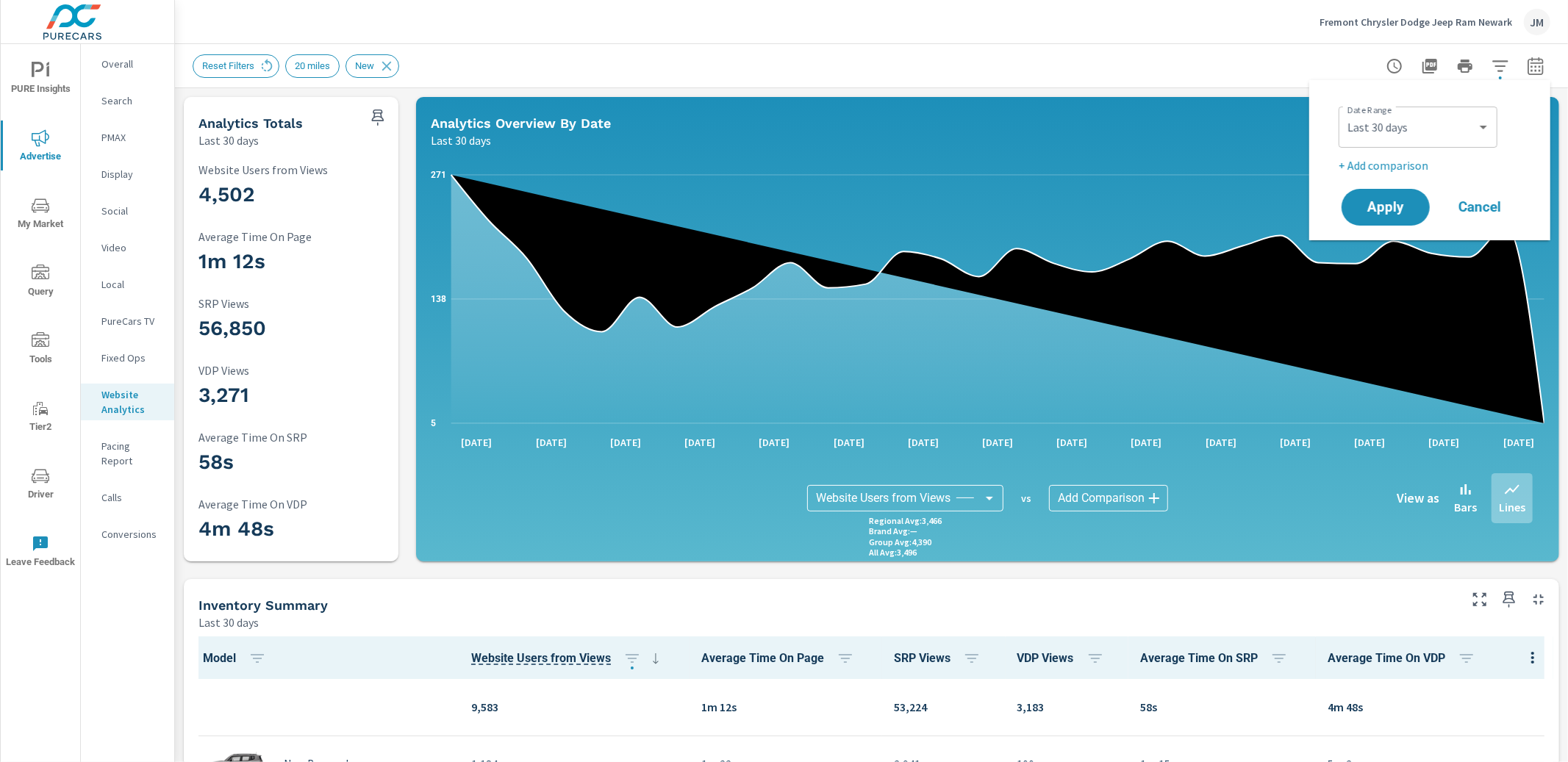
click at [1239, 58] on div "Reset Filters 20 miles New" at bounding box center [768, 66] width 1152 height 23
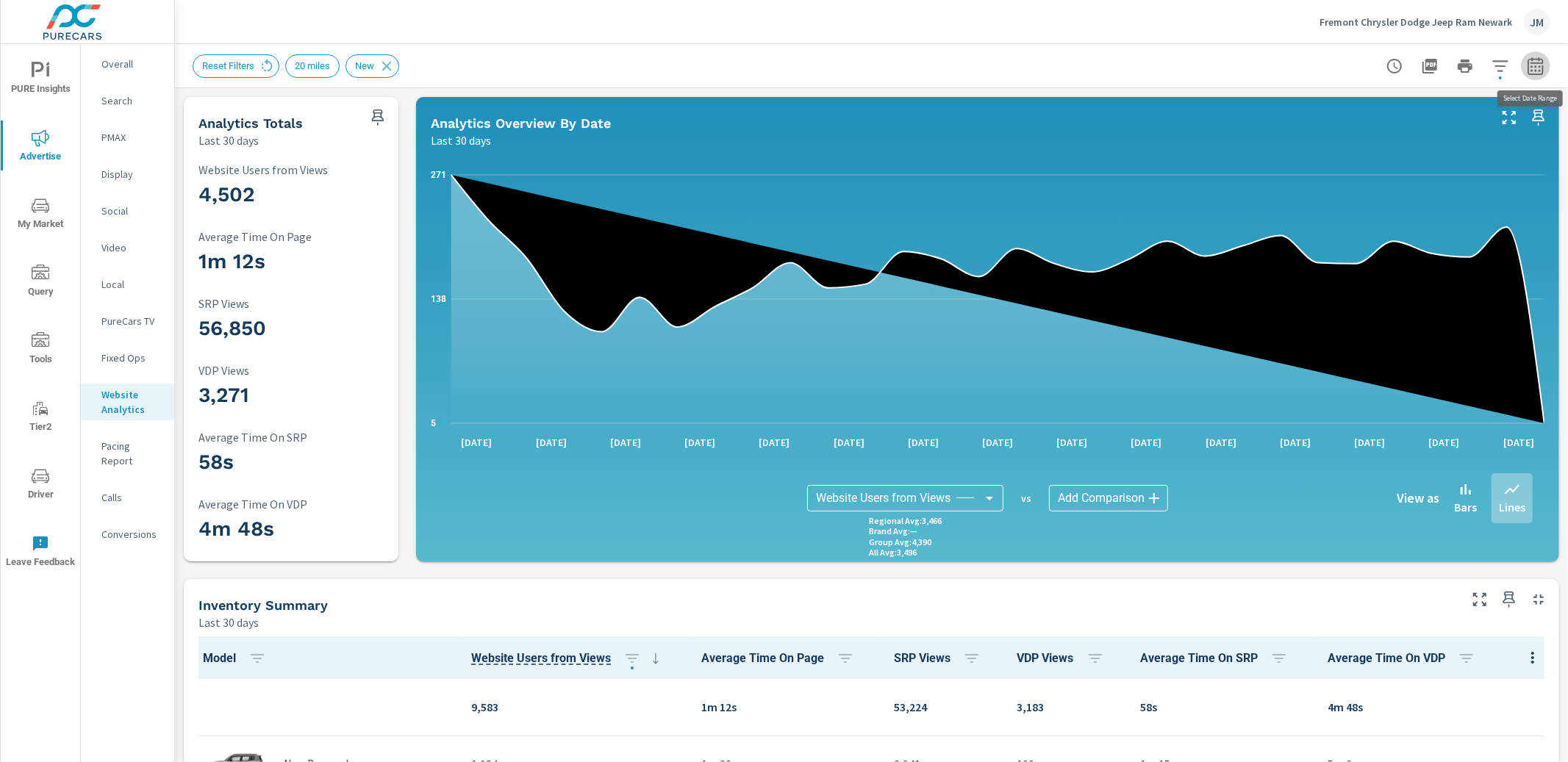
click at [1539, 66] on icon "button" at bounding box center [1535, 69] width 10 height 6
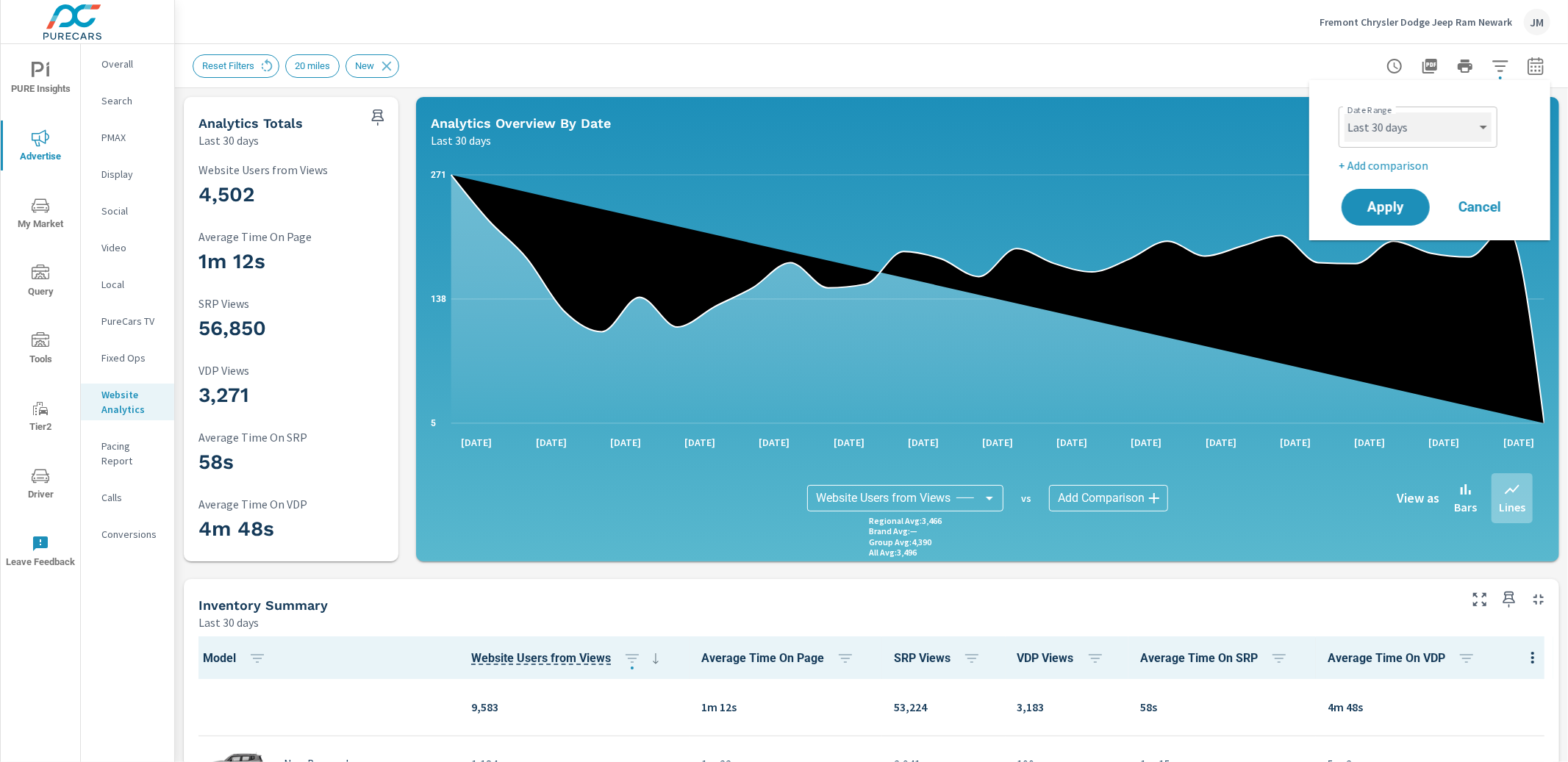
click at [1487, 127] on select "Custom Yesterday Last week Last 7 days Last 14 days Last 30 days Last 45 days L…" at bounding box center [1418, 127] width 147 height 29
click at [1344, 112] on select "Custom Yesterday Last week Last 7 days Last 14 days Last 30 days Last 45 days L…" at bounding box center [1418, 127] width 147 height 29
select select "Month to date"
click at [1394, 217] on button "Apply" at bounding box center [1386, 206] width 91 height 38
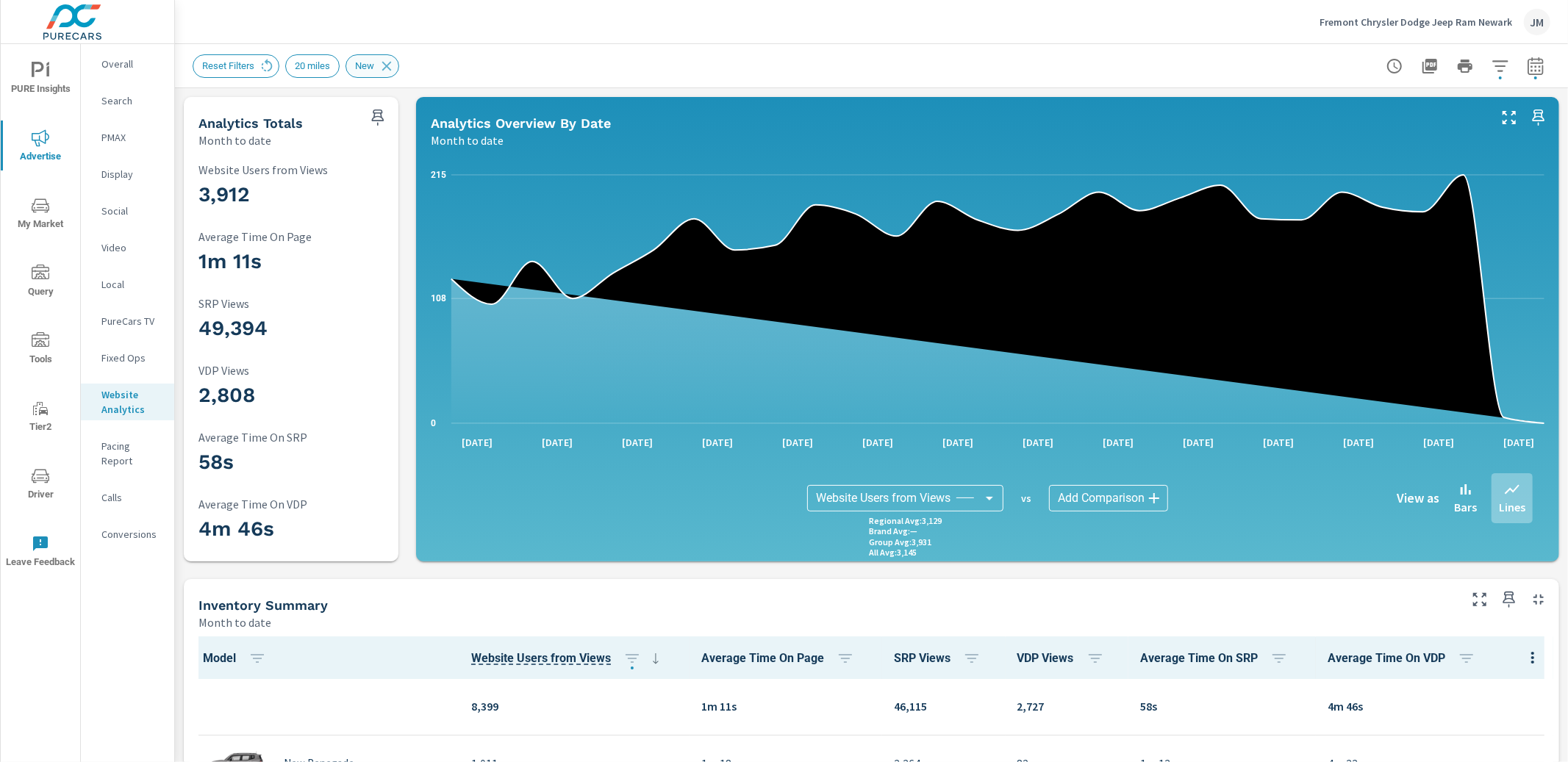
click at [392, 63] on icon at bounding box center [386, 66] width 16 height 16
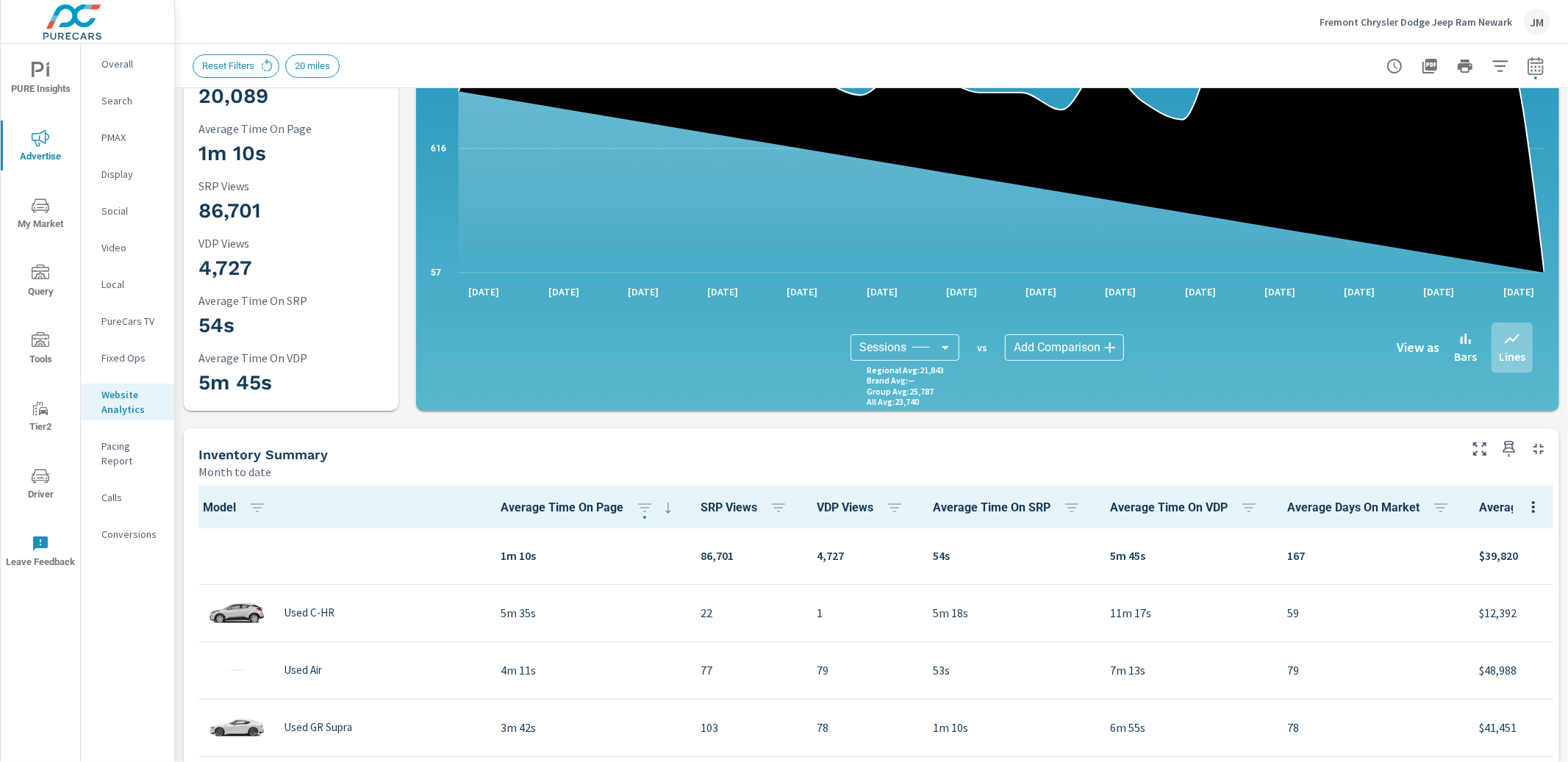
scroll to position [151, 0]
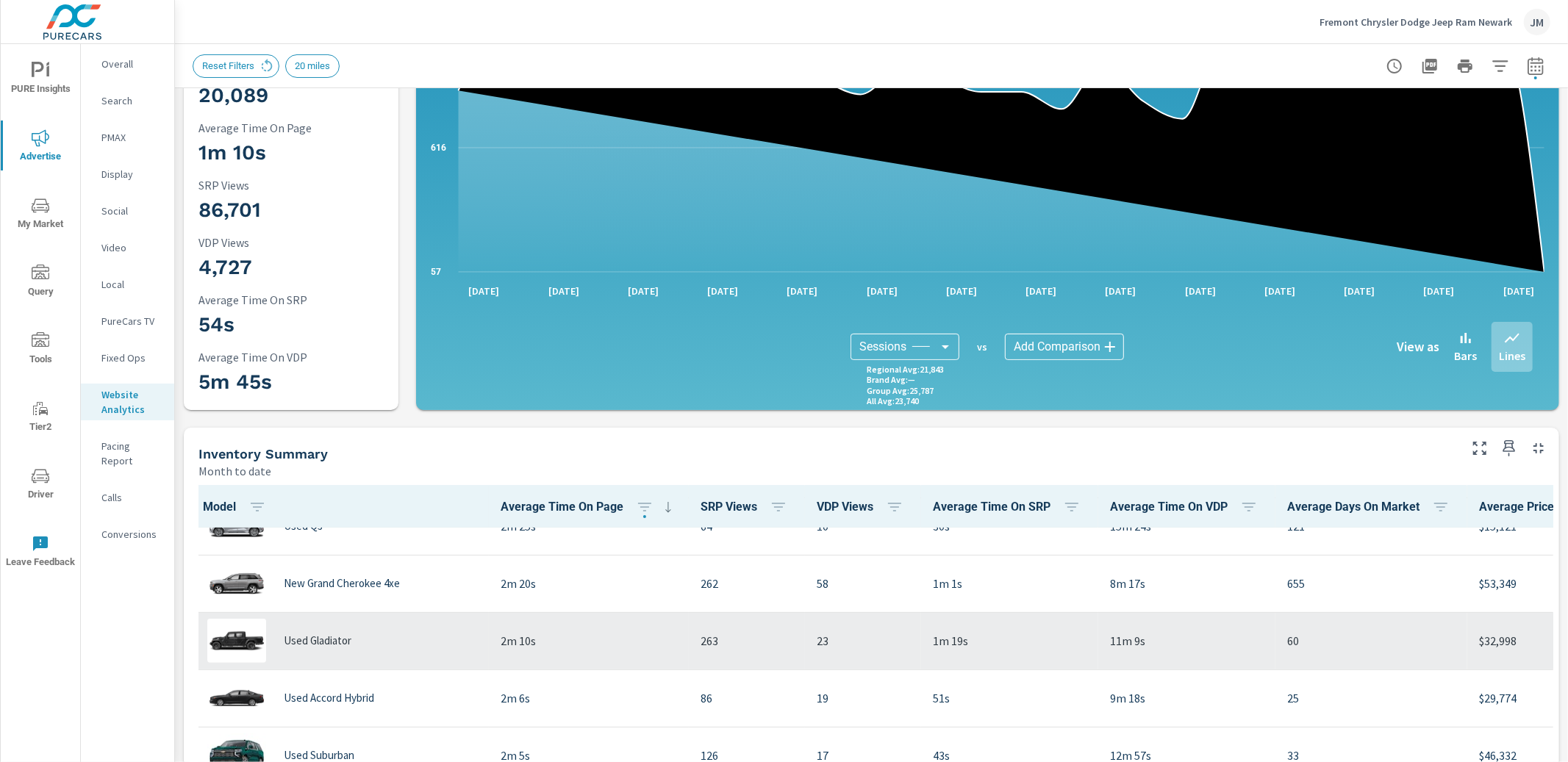
scroll to position [669, 0]
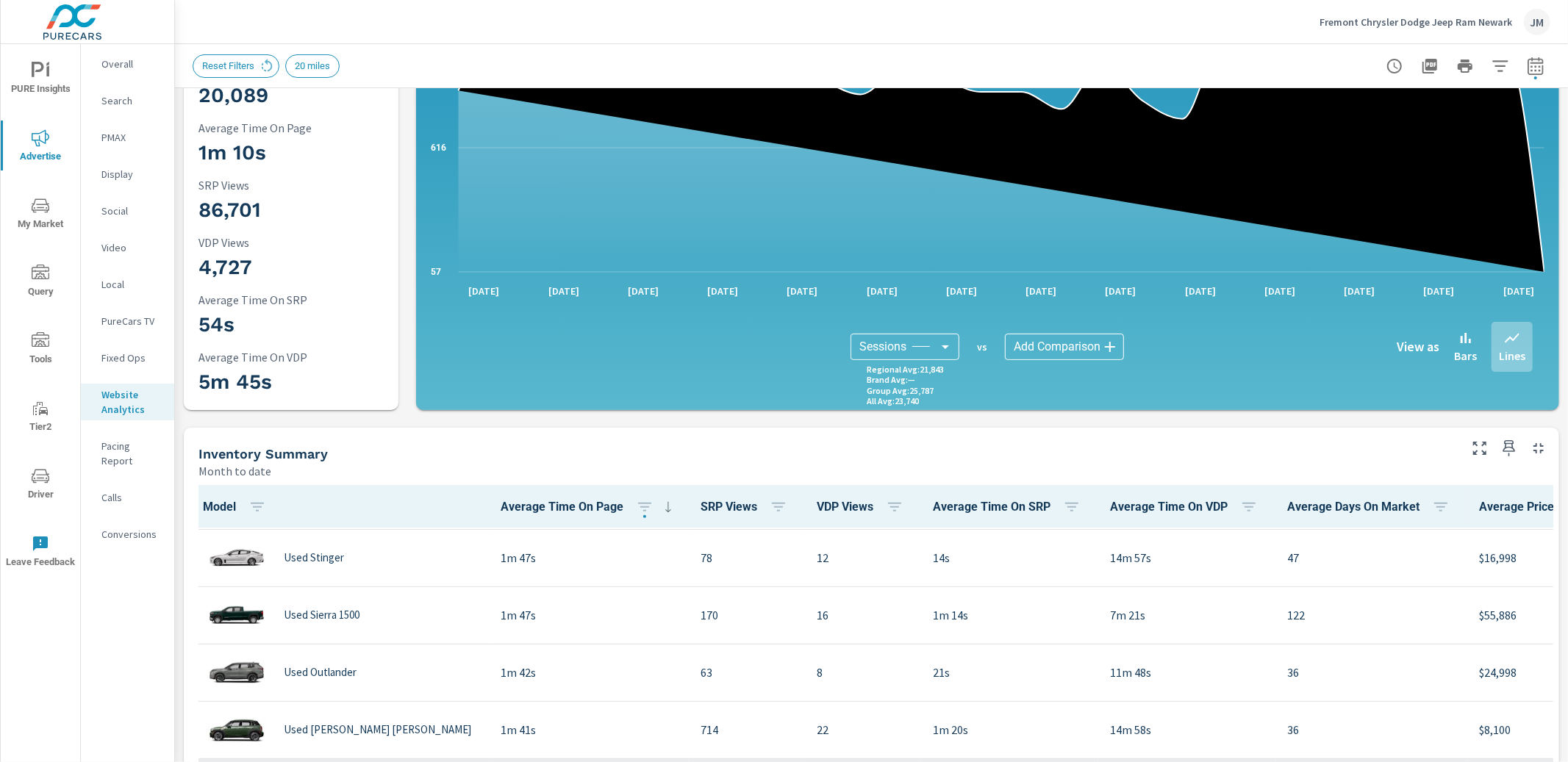
scroll to position [1316, 0]
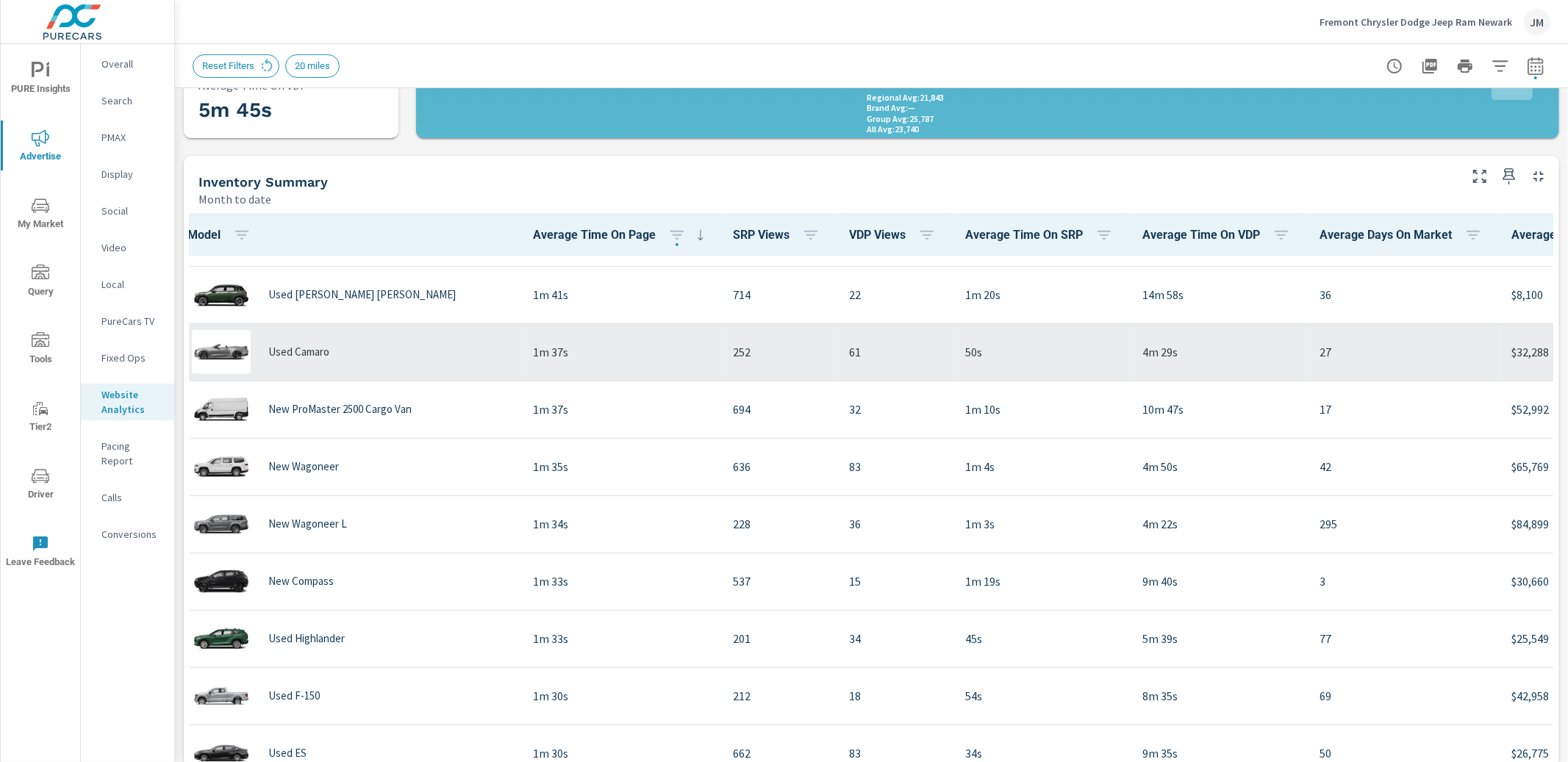
scroll to position [1361, 15]
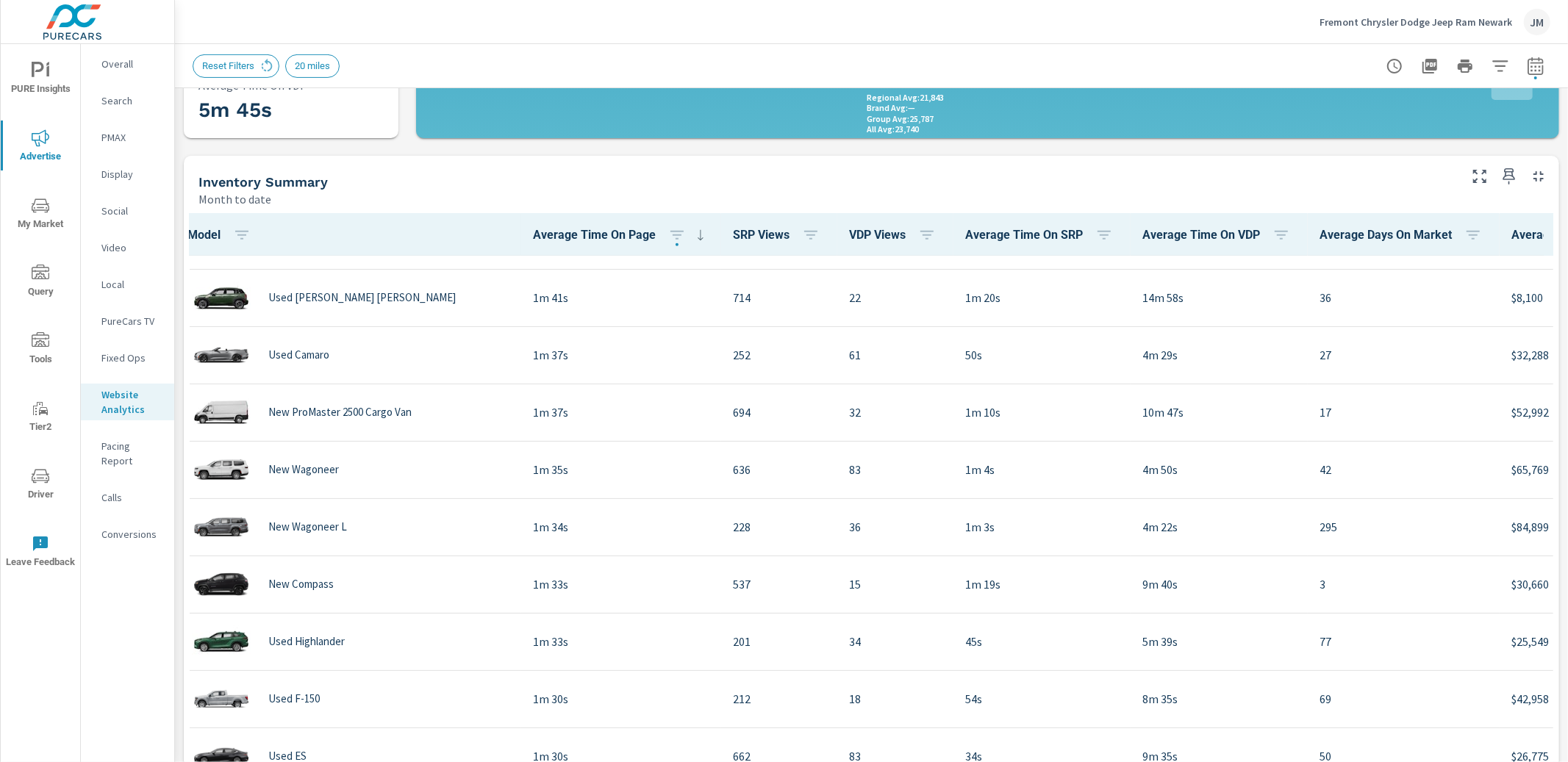
click at [115, 490] on p "Calls" at bounding box center [132, 497] width 61 height 15
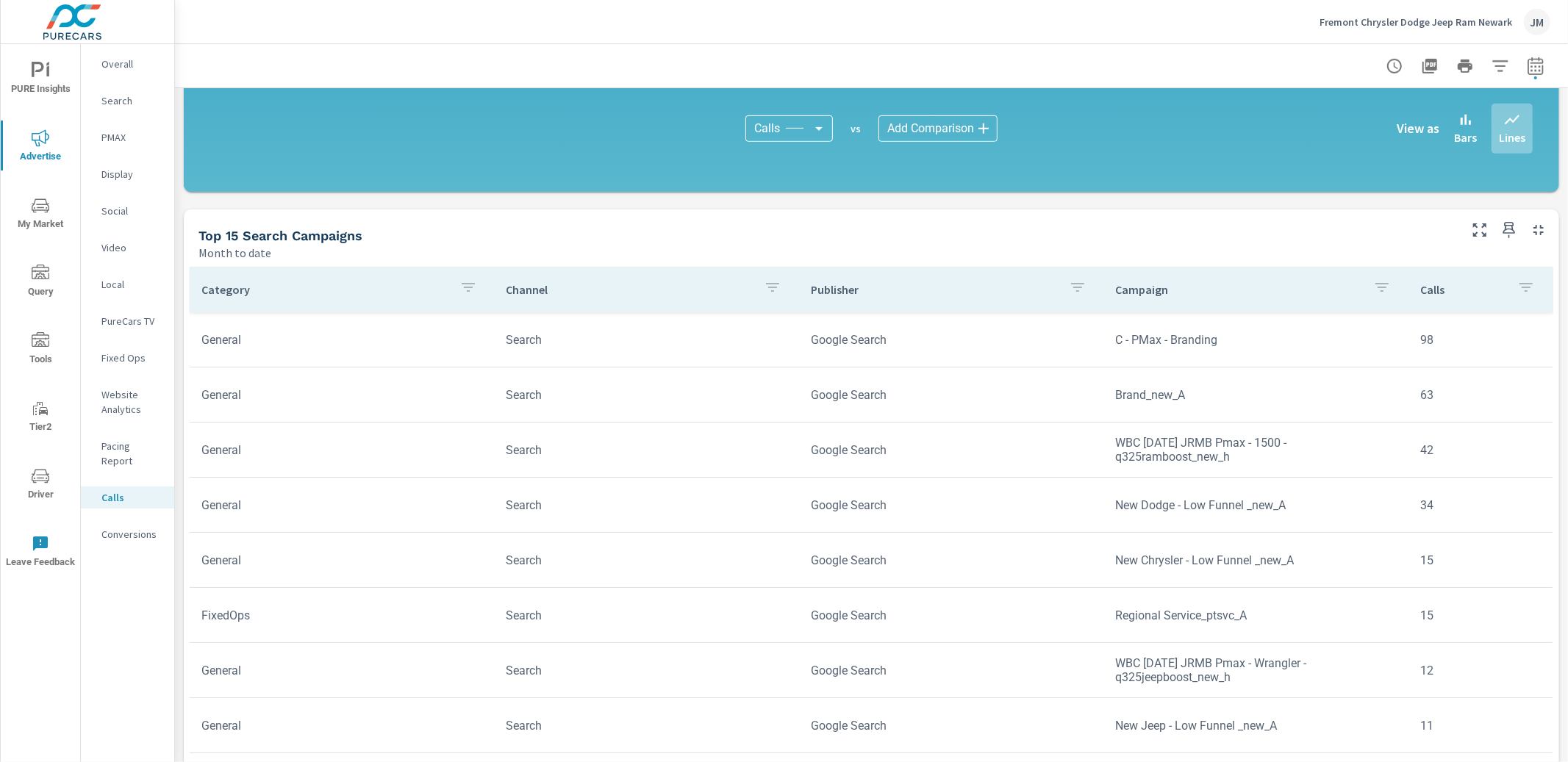
scroll to position [610, 0]
